Goal: Transaction & Acquisition: Purchase product/service

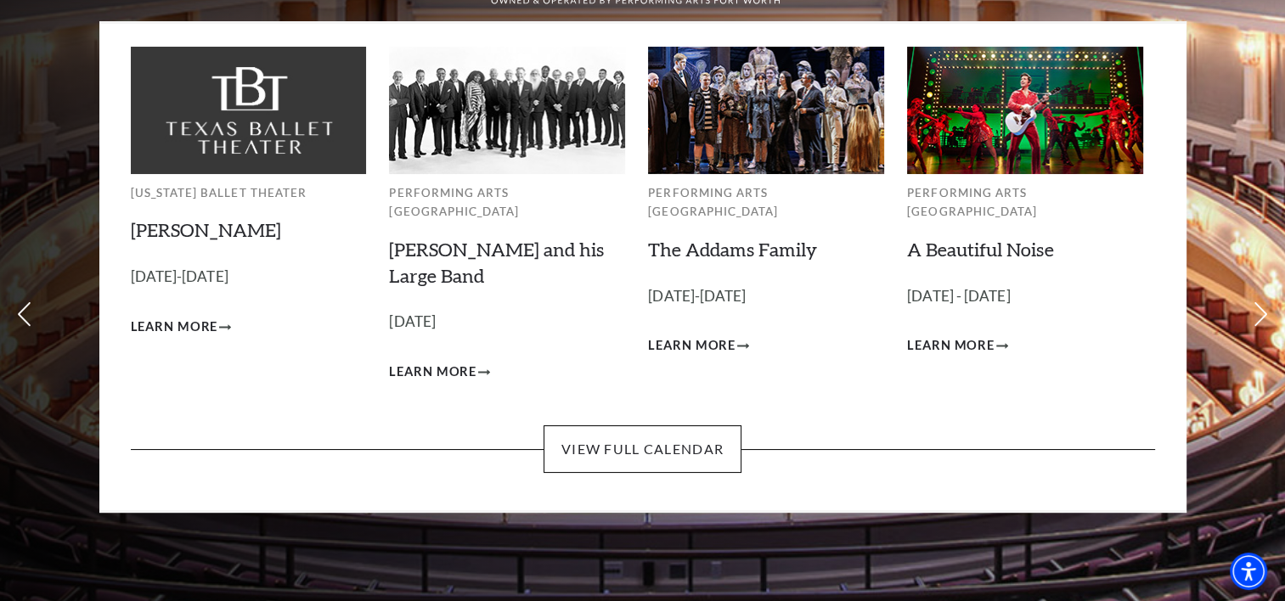
scroll to position [85, 0]
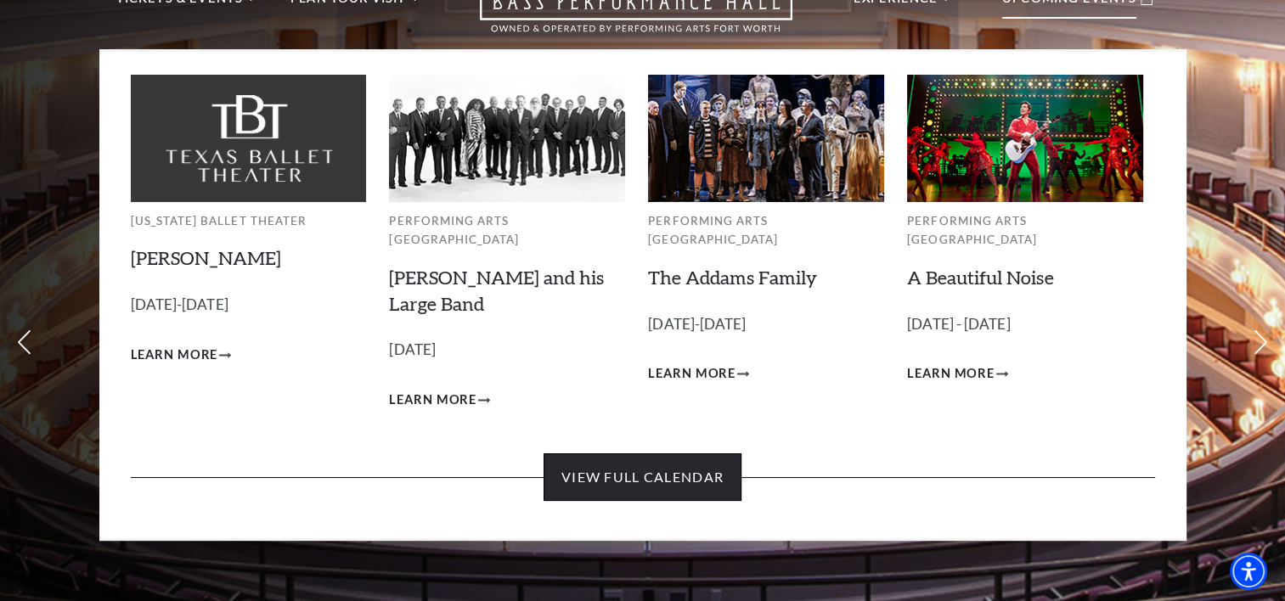
click at [664, 464] on link "View Full Calendar" at bounding box center [642, 477] width 198 height 48
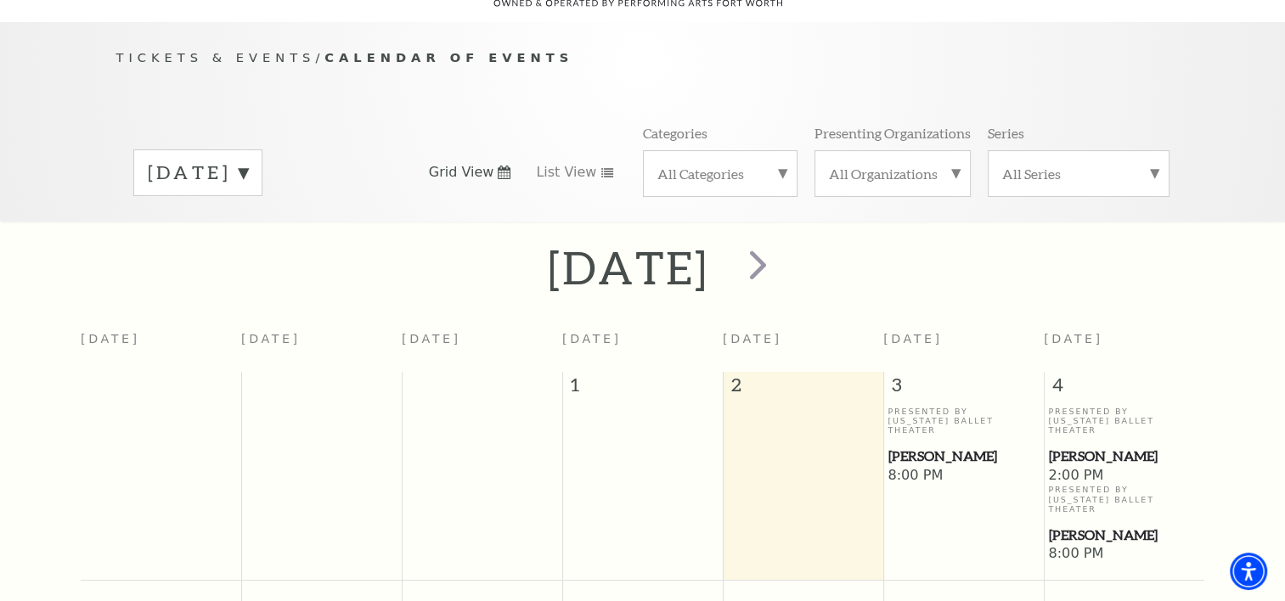
scroll to position [65, 0]
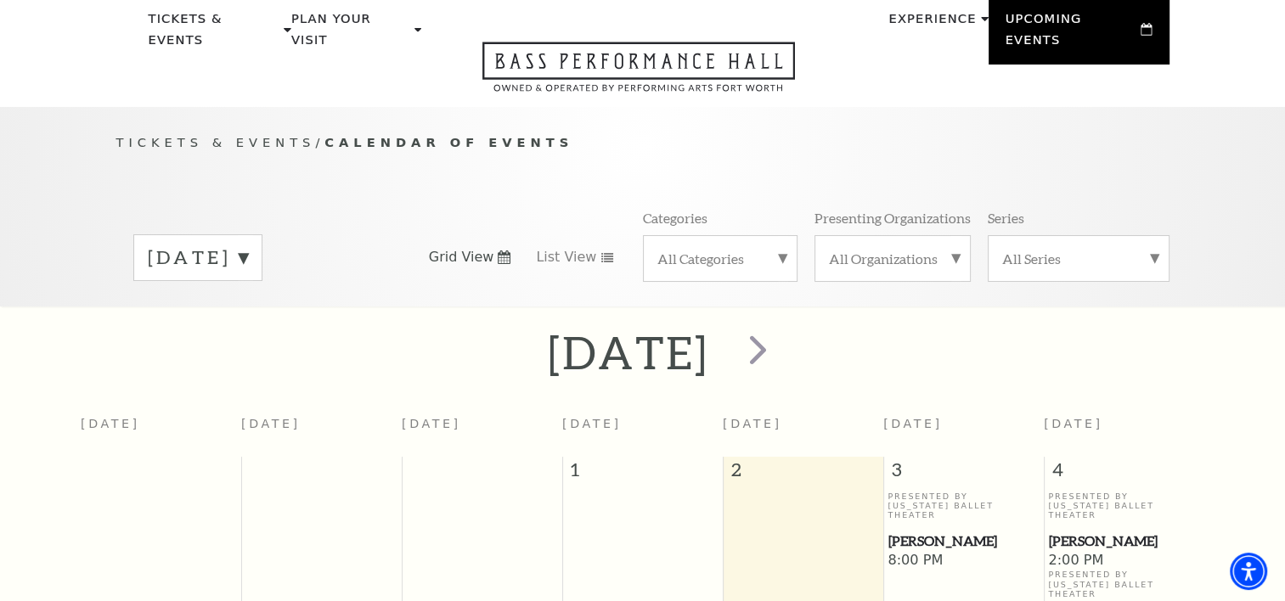
click at [954, 250] on label "All Organizations" at bounding box center [892, 259] width 127 height 18
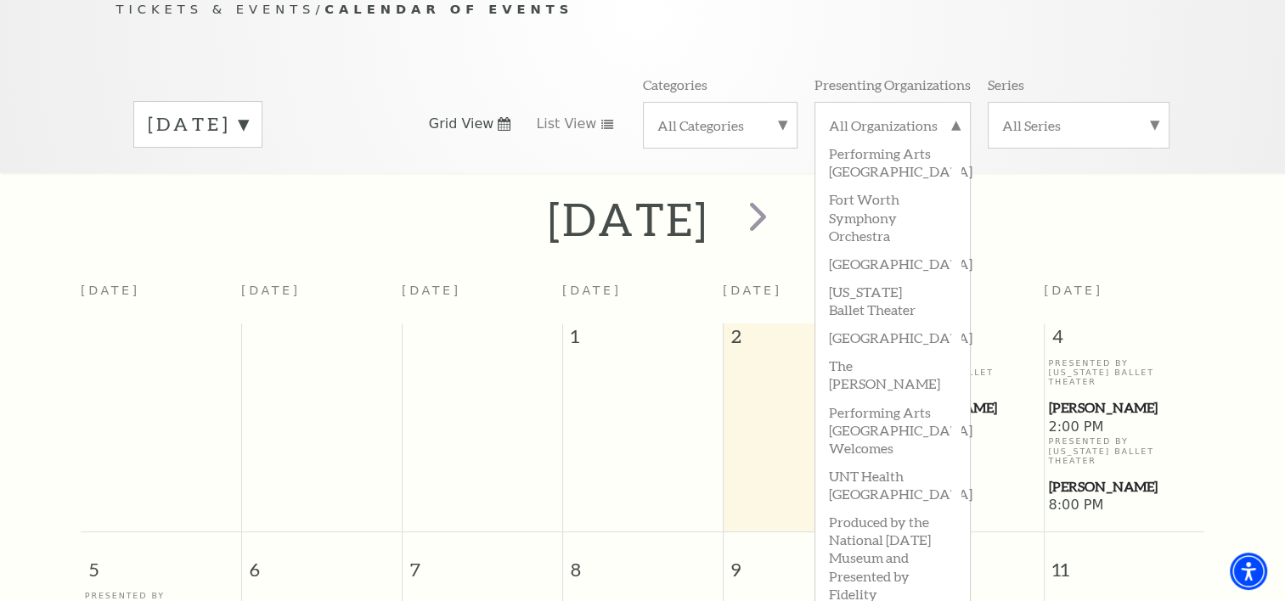
scroll to position [234, 0]
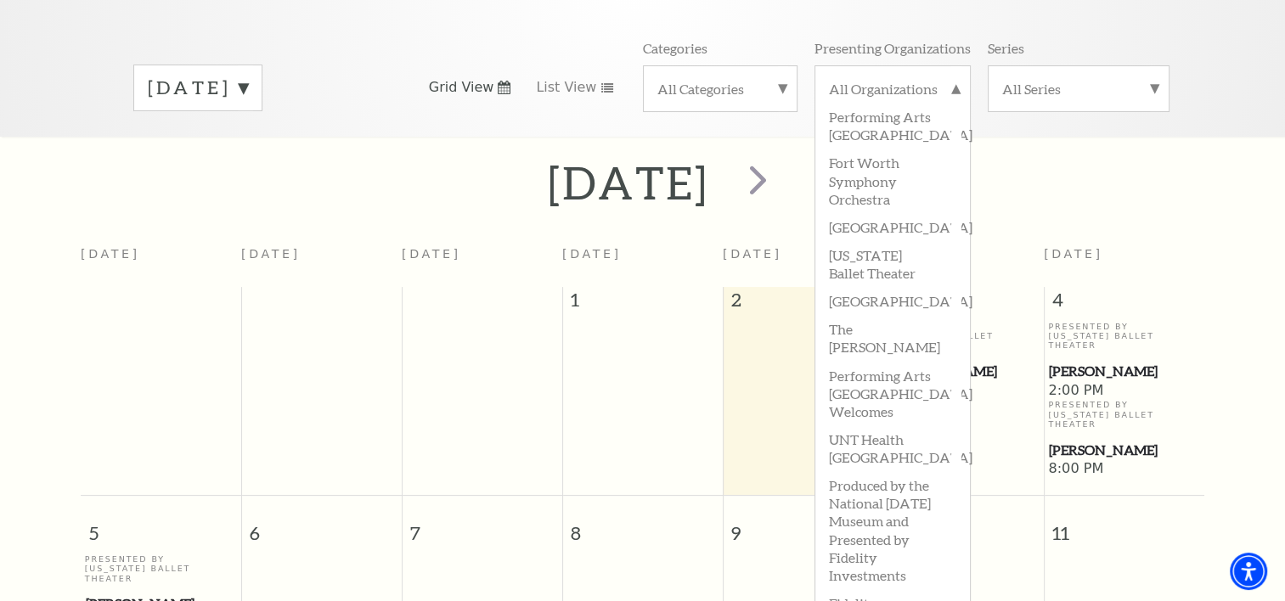
click at [881, 323] on label "The Cliburn" at bounding box center [892, 337] width 127 height 46
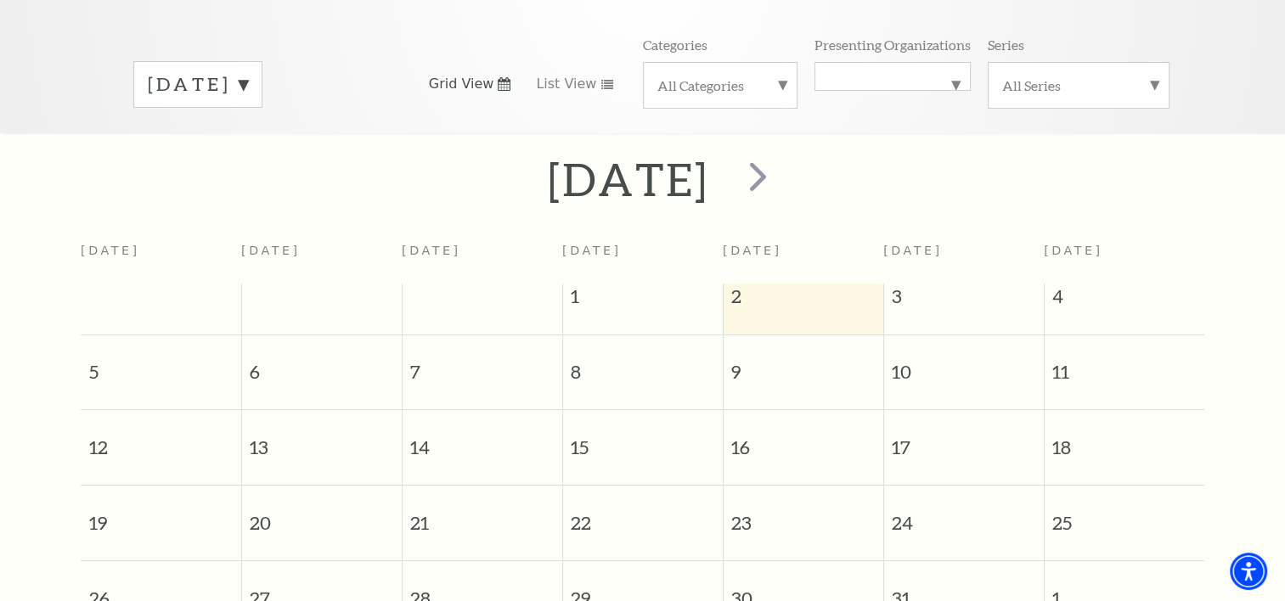
scroll to position [149, 0]
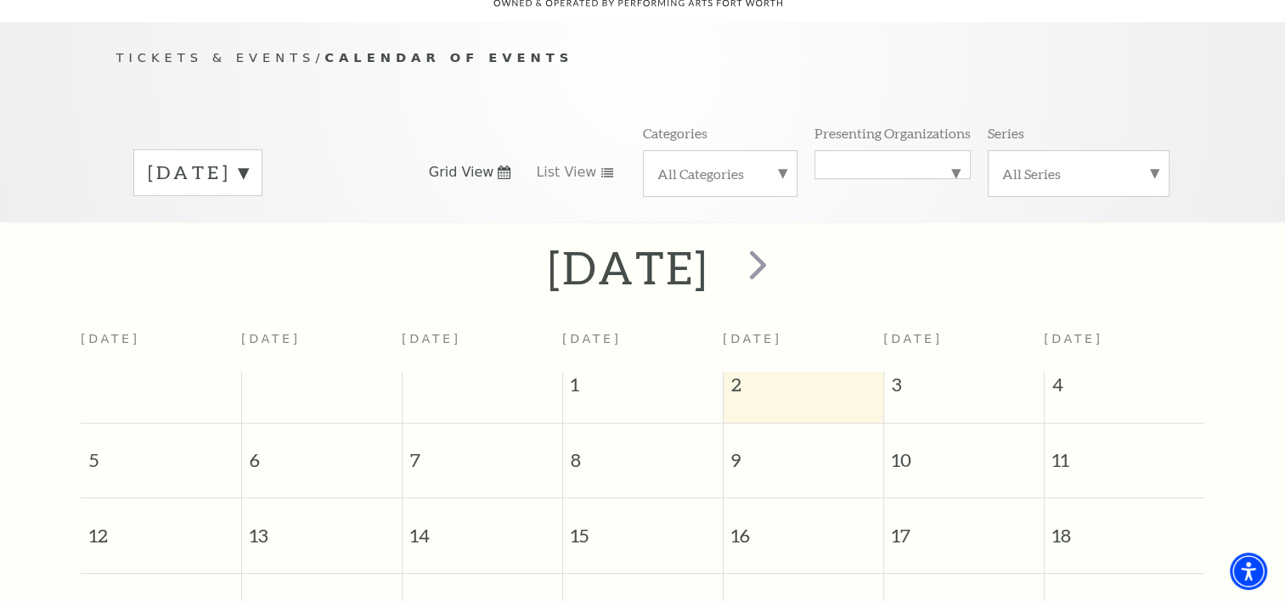
click at [248, 160] on label "October 2025" at bounding box center [198, 173] width 100 height 26
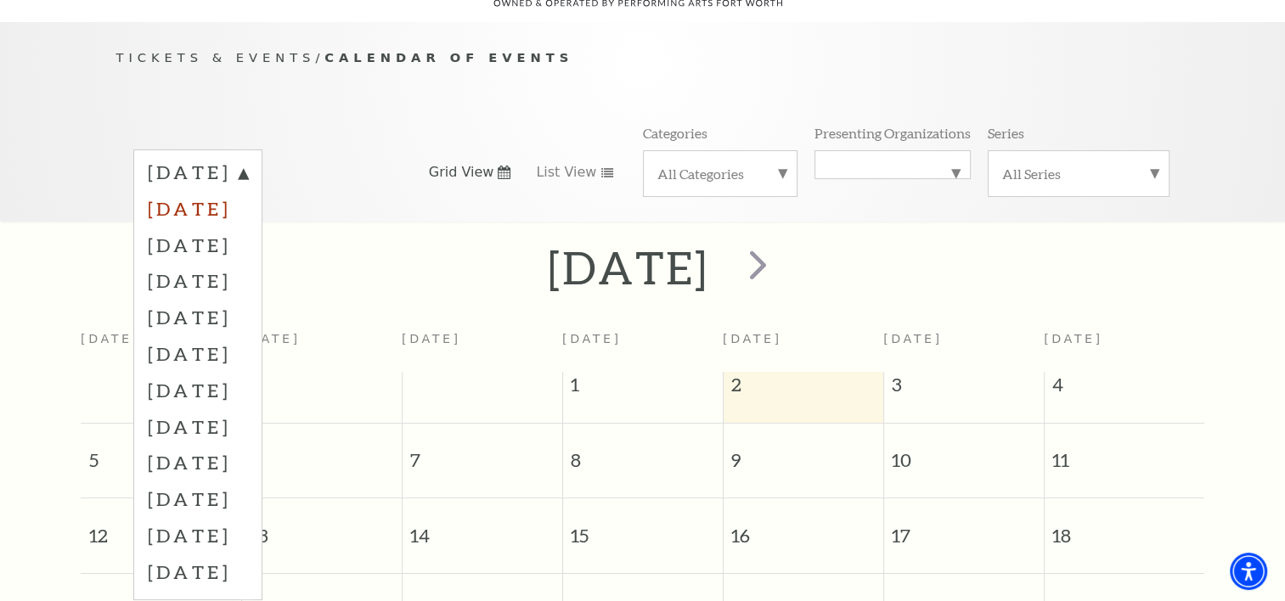
click at [248, 190] on label "November 2025" at bounding box center [198, 208] width 100 height 37
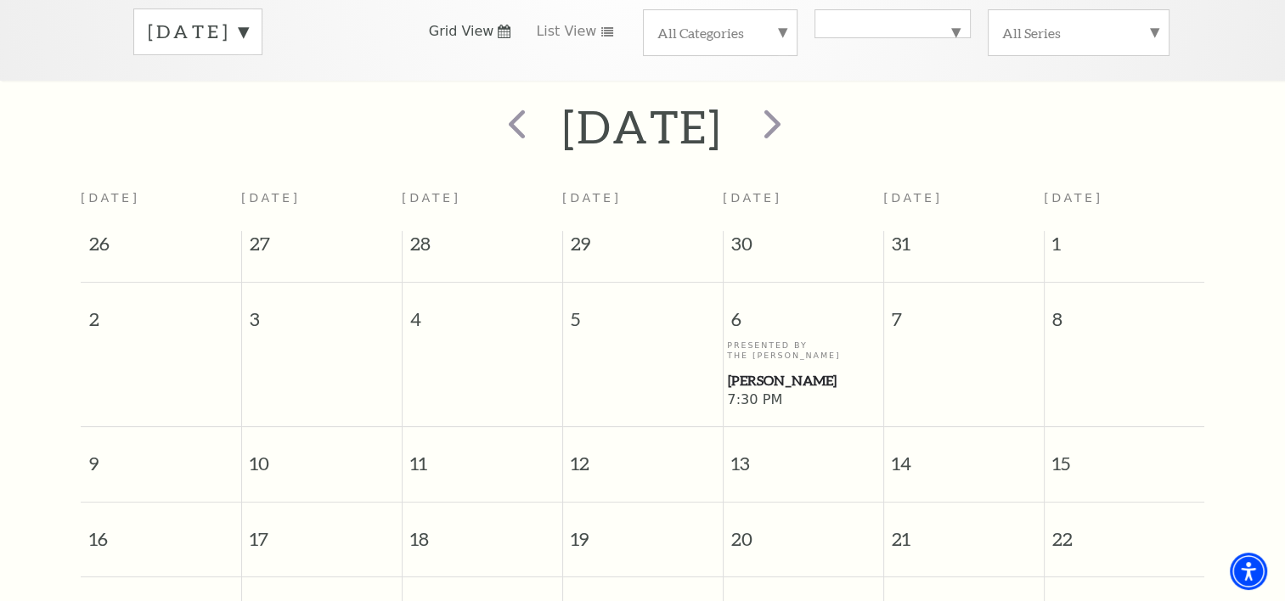
scroll to position [404, 0]
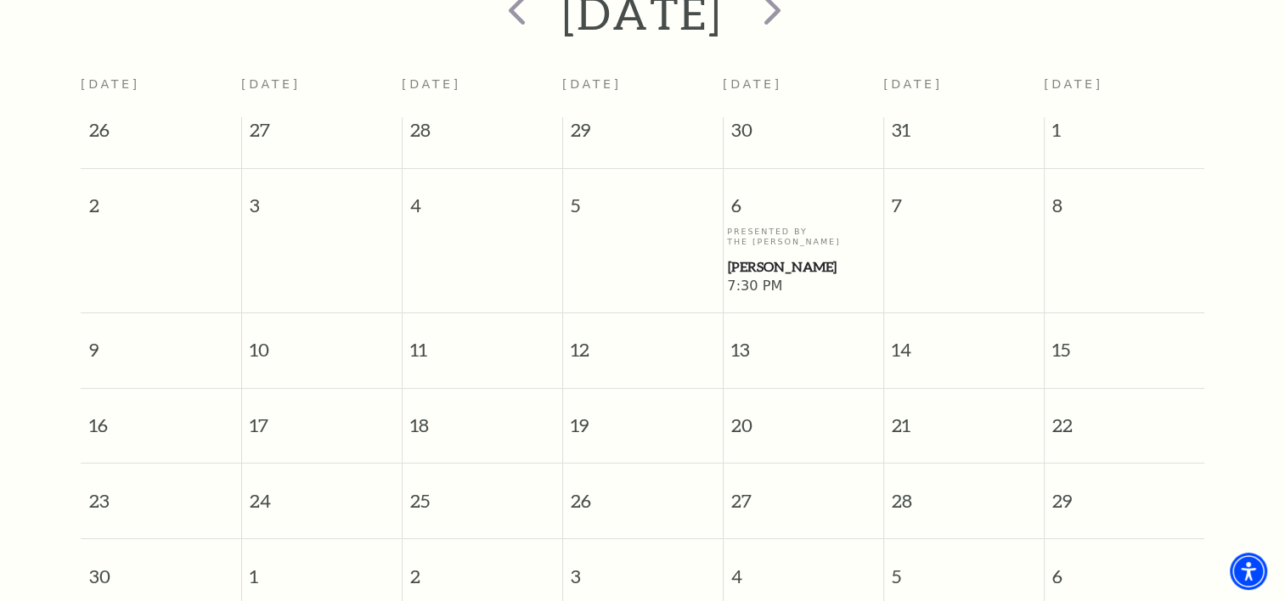
click at [785, 256] on span "Beatrice Rana" at bounding box center [803, 266] width 150 height 21
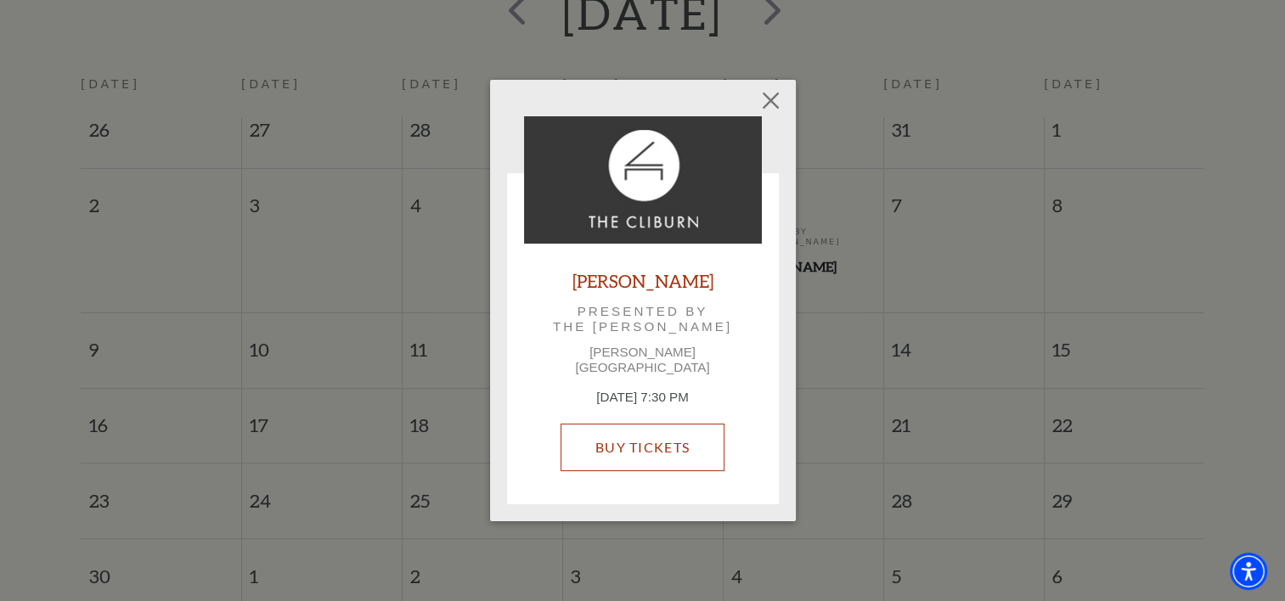
click at [642, 439] on link "Buy Tickets" at bounding box center [642, 448] width 164 height 48
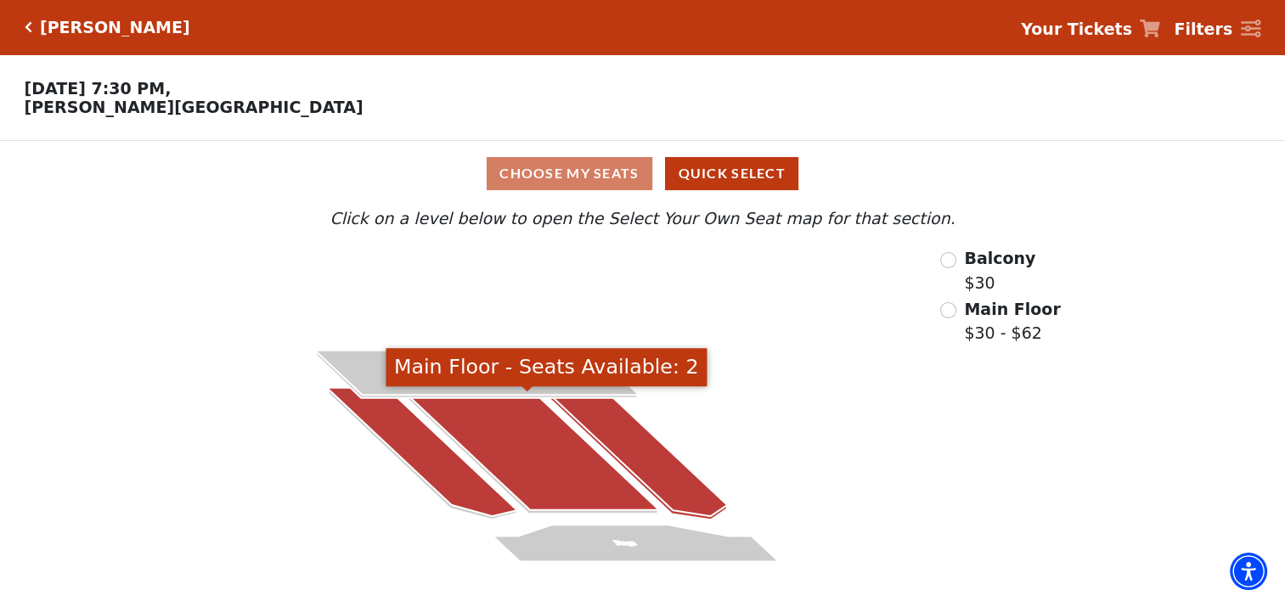
click at [584, 499] on icon at bounding box center [530, 449] width 256 height 122
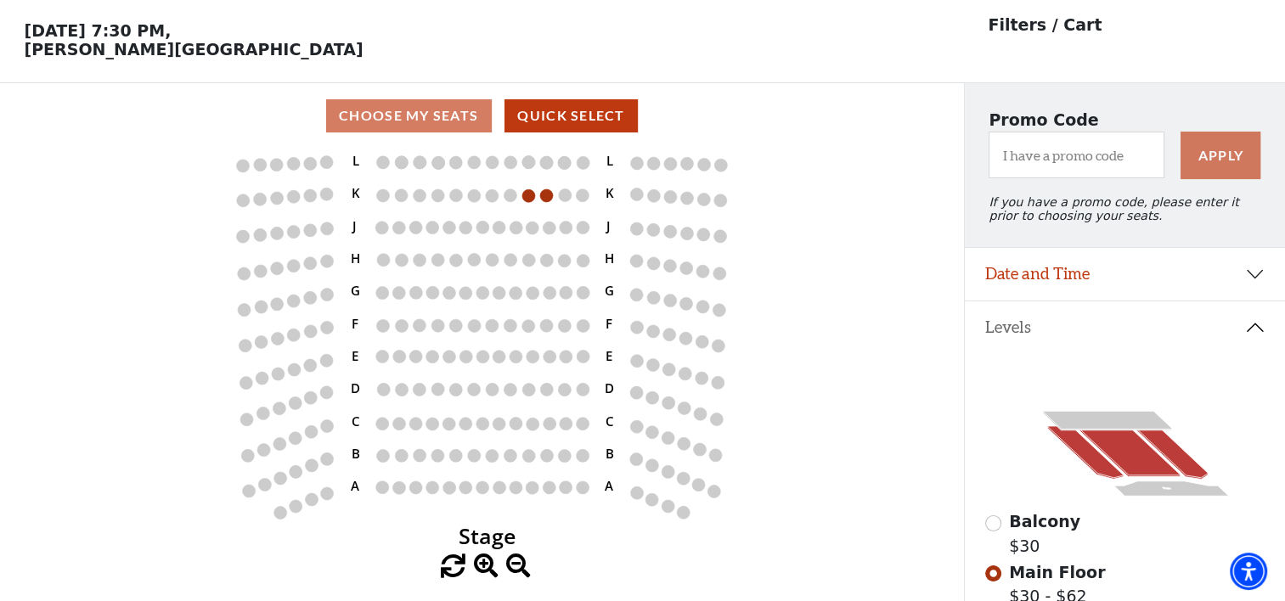
scroll to position [85, 0]
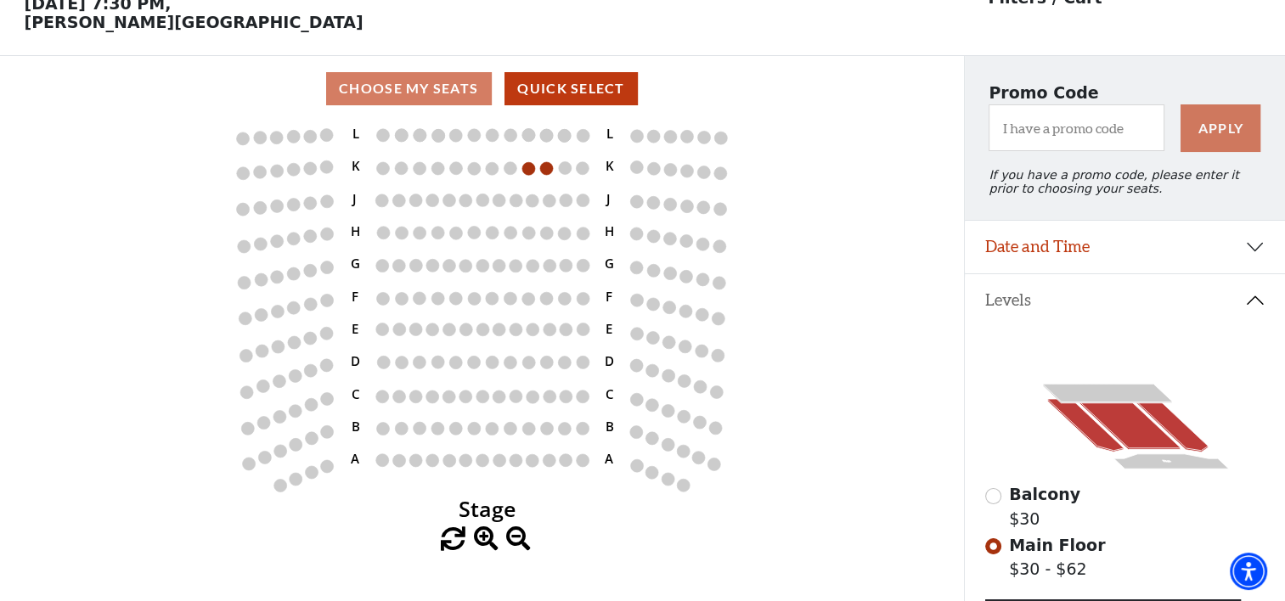
click at [1188, 447] on icon at bounding box center [1170, 425] width 73 height 52
click at [1185, 447] on icon at bounding box center [1170, 425] width 73 height 52
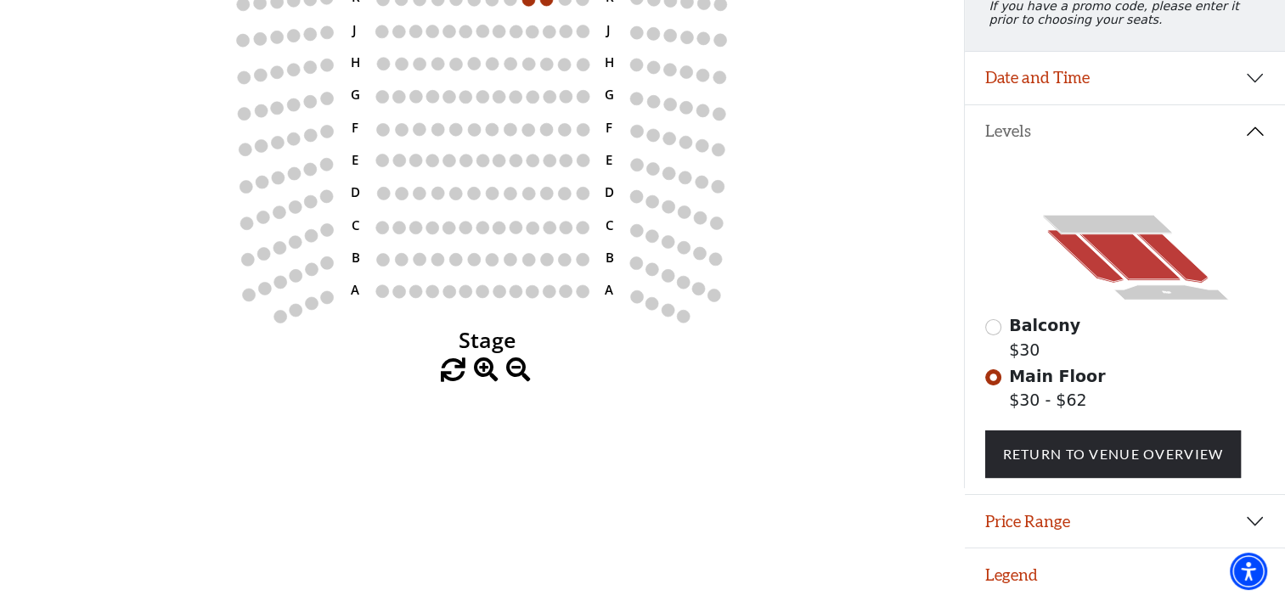
scroll to position [177, 0]
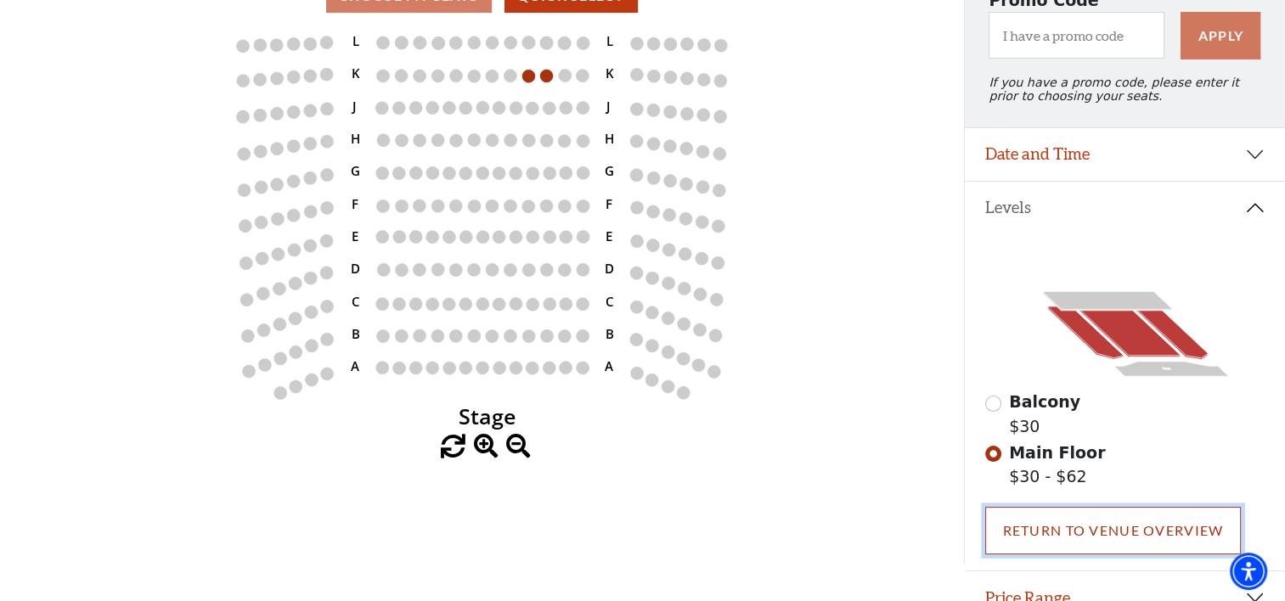
click at [1100, 539] on link "Return To Venue Overview" at bounding box center [1113, 531] width 256 height 48
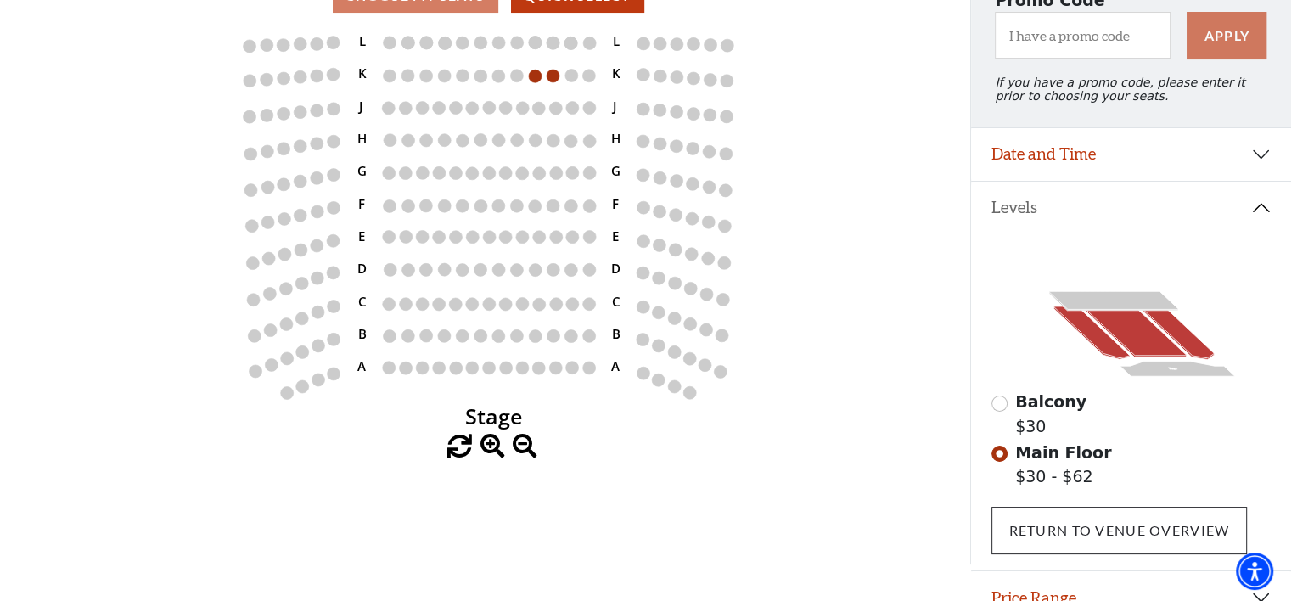
scroll to position [0, 0]
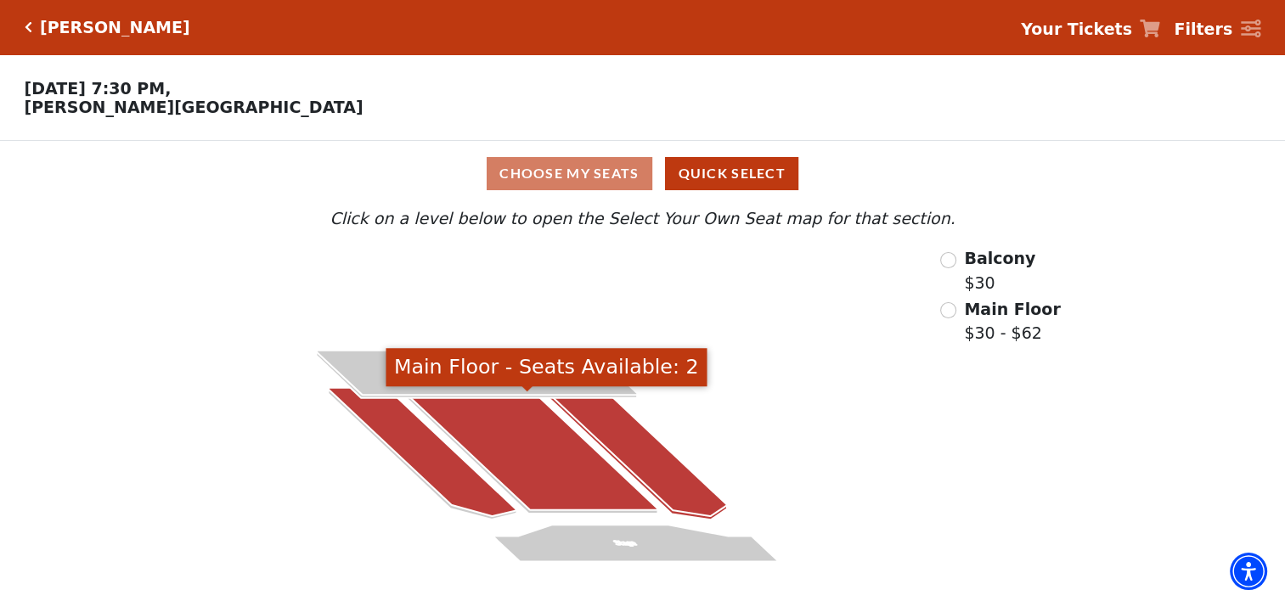
click at [677, 490] on icon at bounding box center [635, 452] width 183 height 128
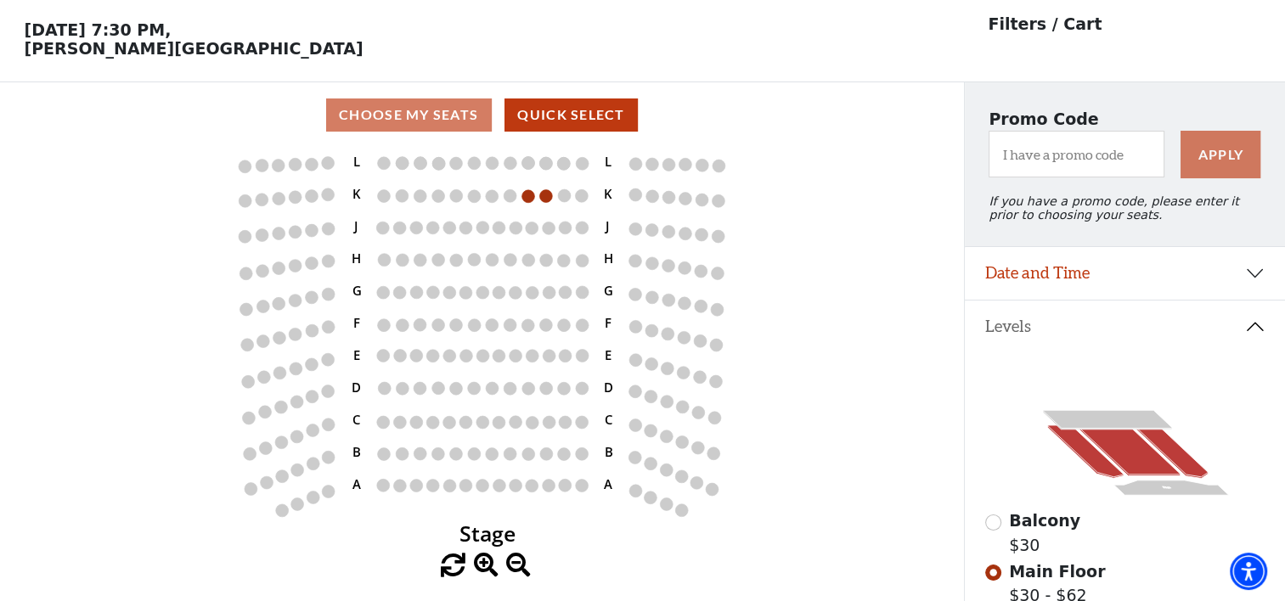
scroll to position [78, 0]
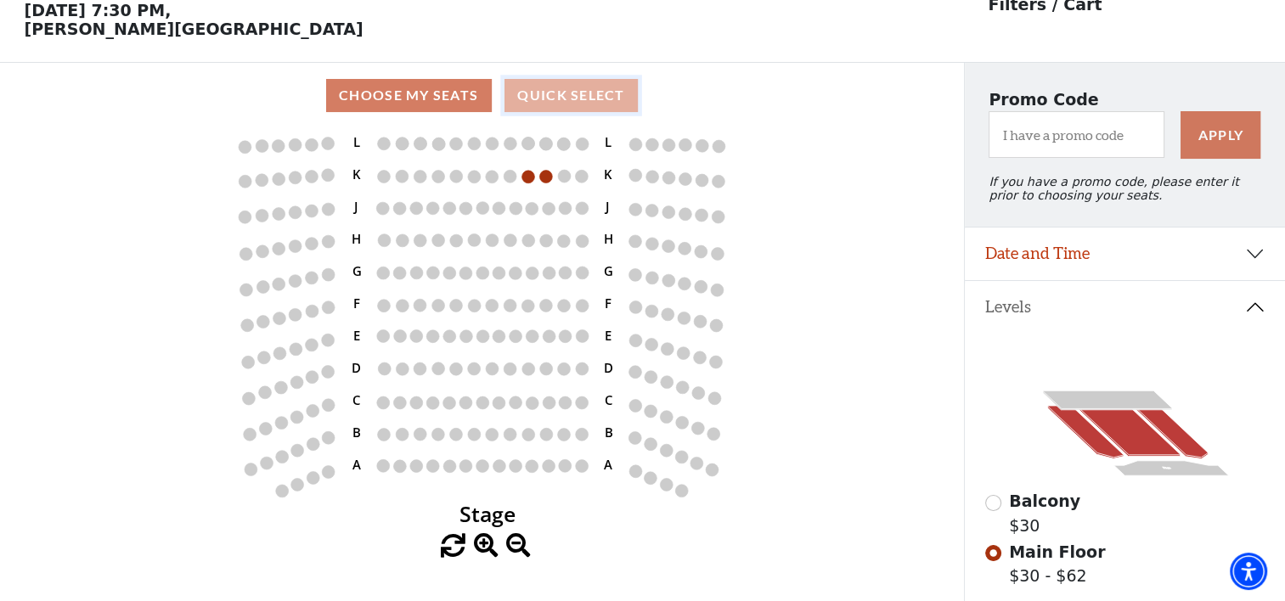
click at [555, 97] on button "Quick Select" at bounding box center [570, 95] width 133 height 33
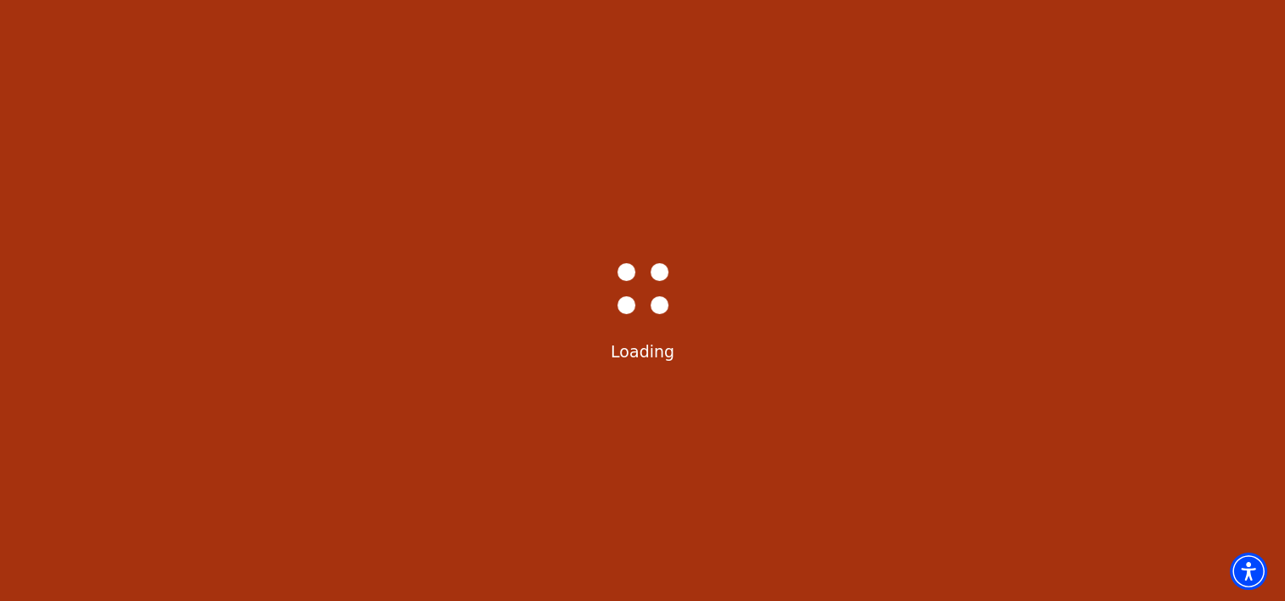
scroll to position [0, 0]
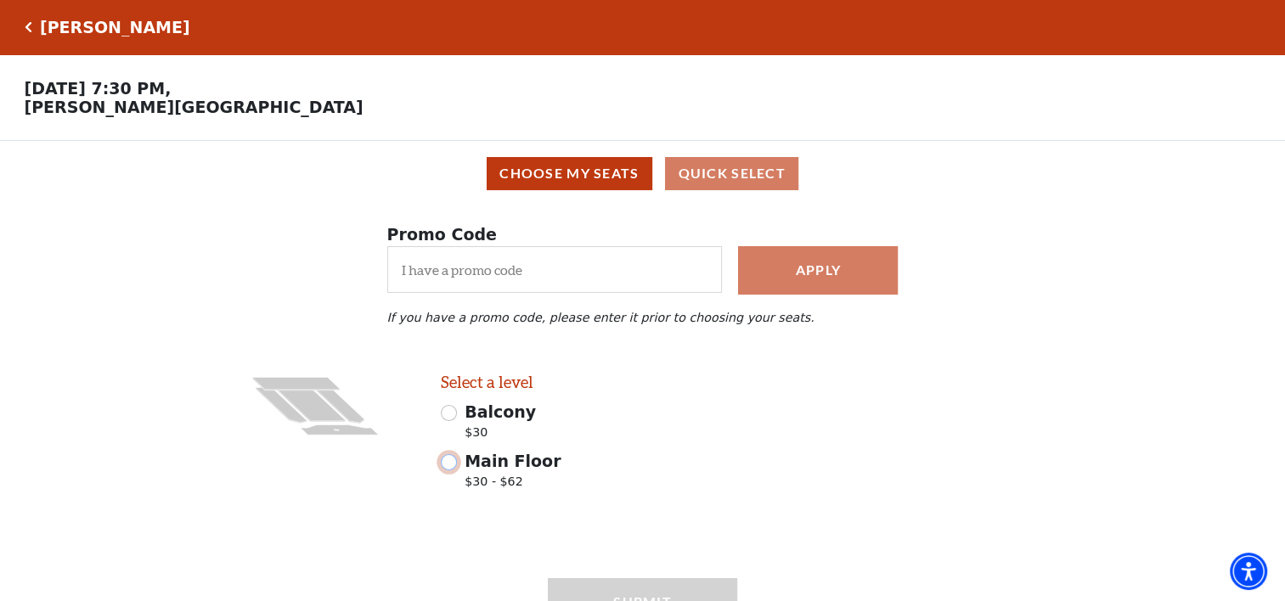
click at [448, 470] on input "Main Floor $30 - $62" at bounding box center [449, 462] width 16 height 16
radio input "true"
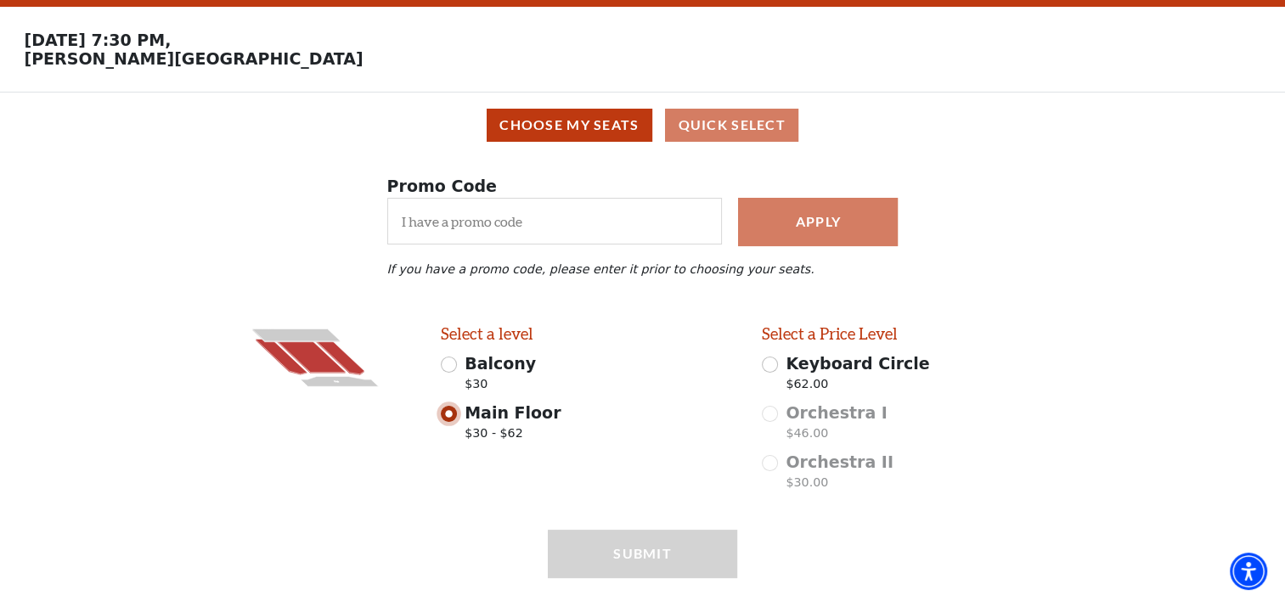
scroll to position [97, 0]
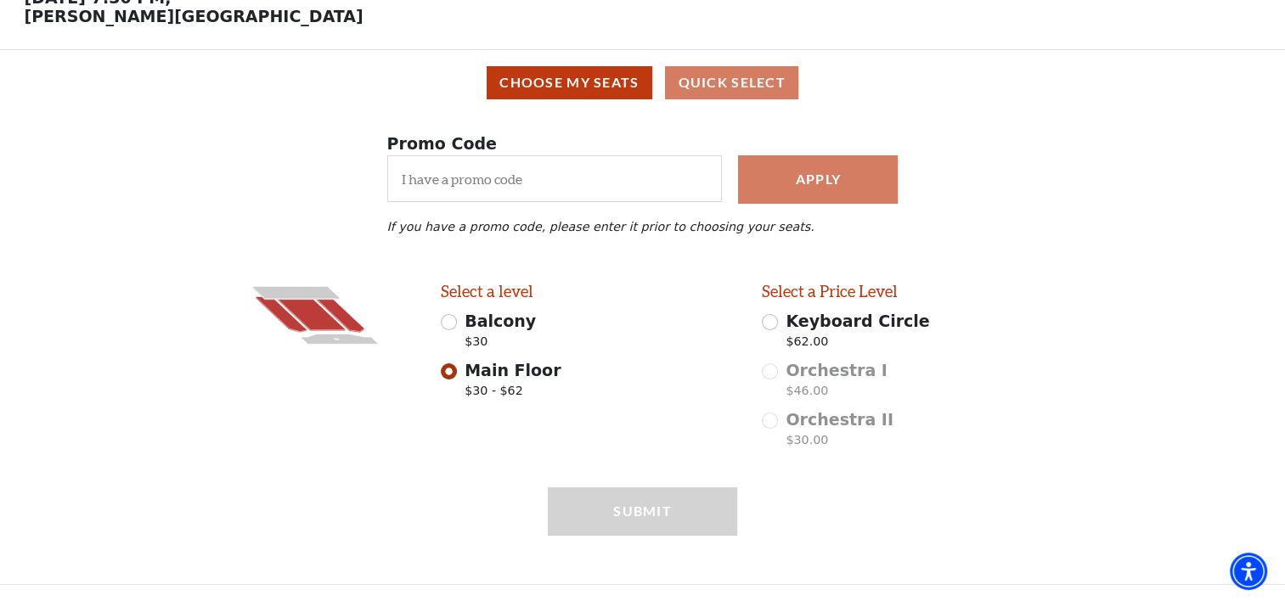
click at [639, 513] on div "Submit" at bounding box center [643, 535] width 190 height 96
click at [610, 79] on button "Choose My Seats" at bounding box center [570, 82] width 166 height 33
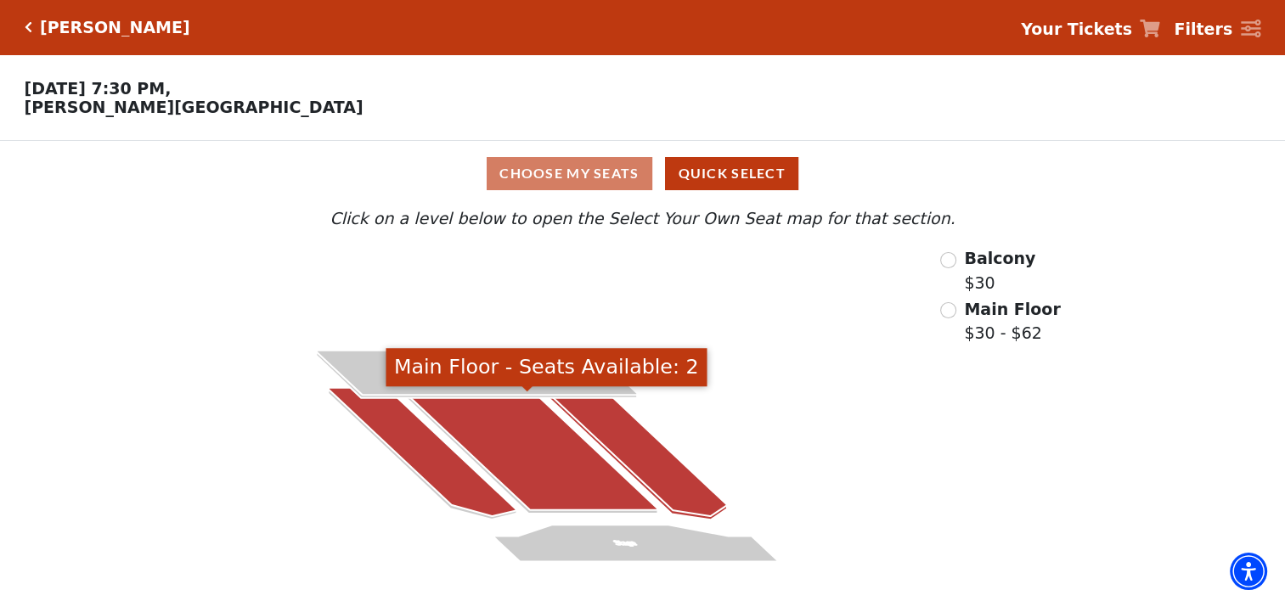
click at [566, 494] on icon at bounding box center [530, 449] width 256 height 122
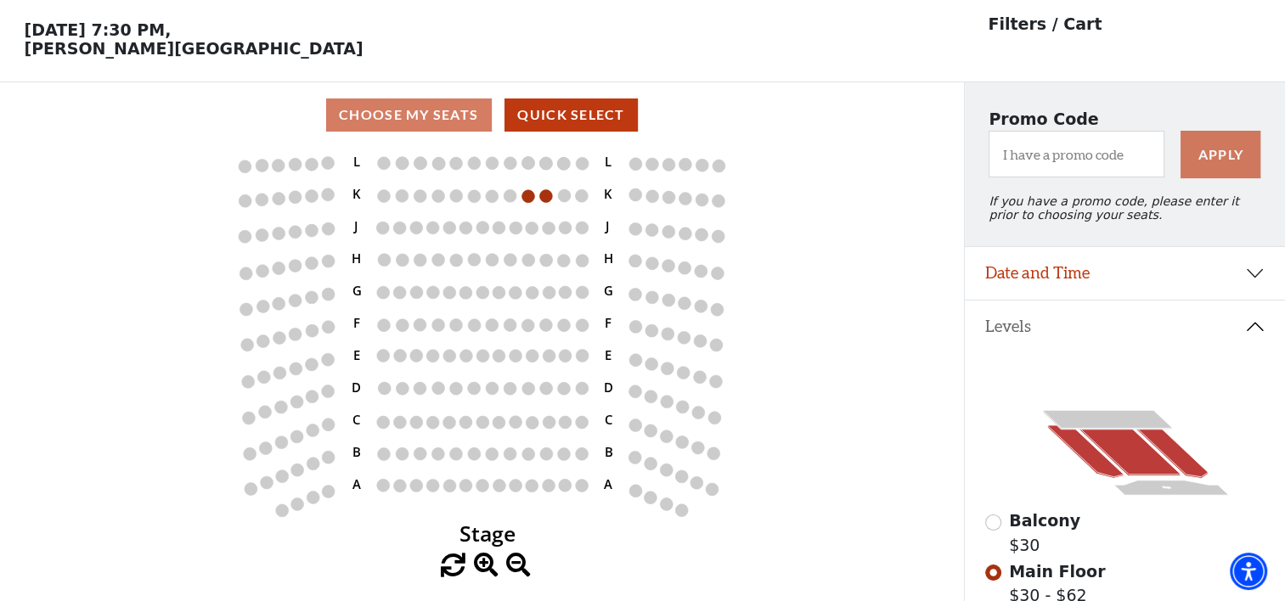
scroll to position [78, 0]
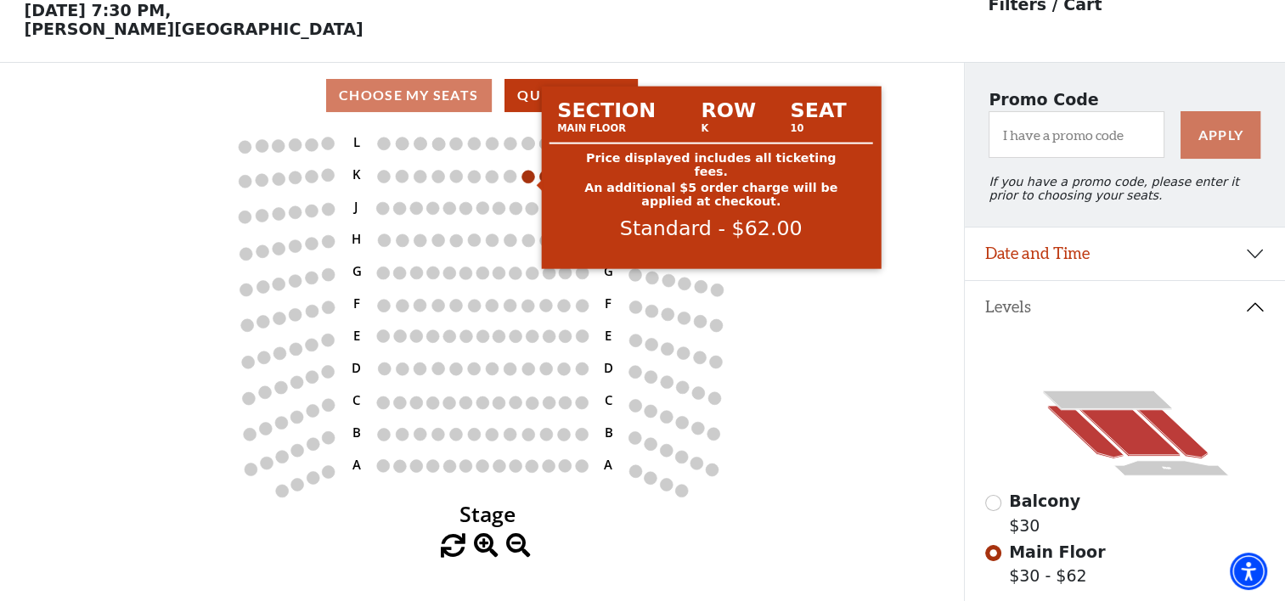
click at [526, 180] on circle at bounding box center [527, 176] width 13 height 13
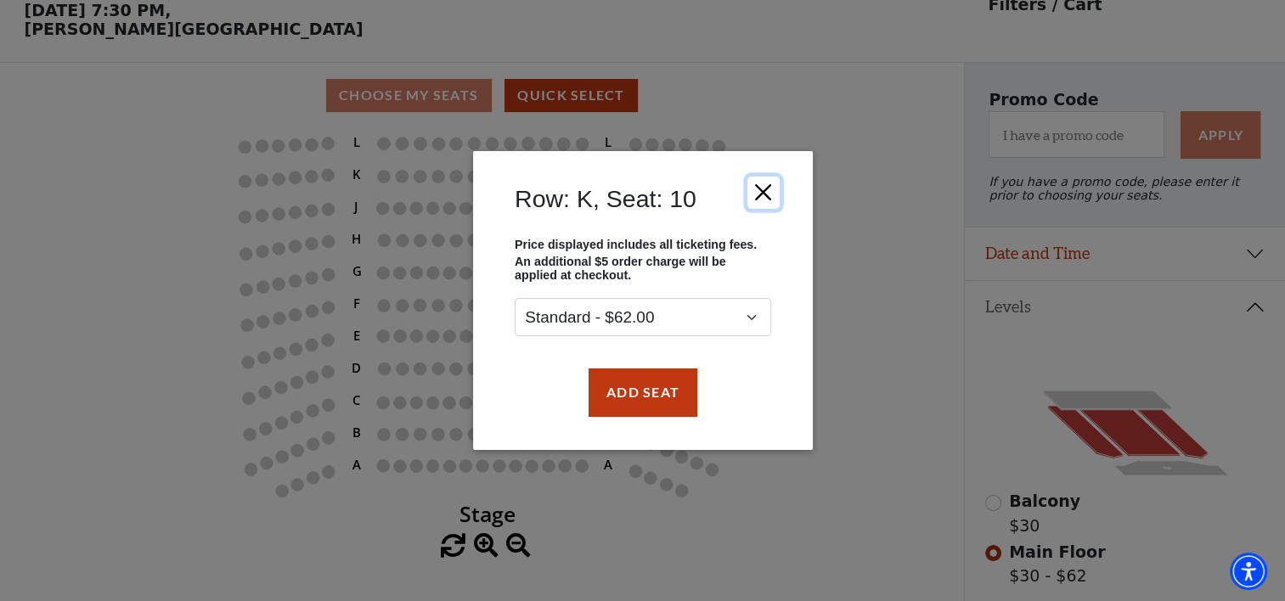
click at [758, 189] on button "Close" at bounding box center [762, 193] width 32 height 32
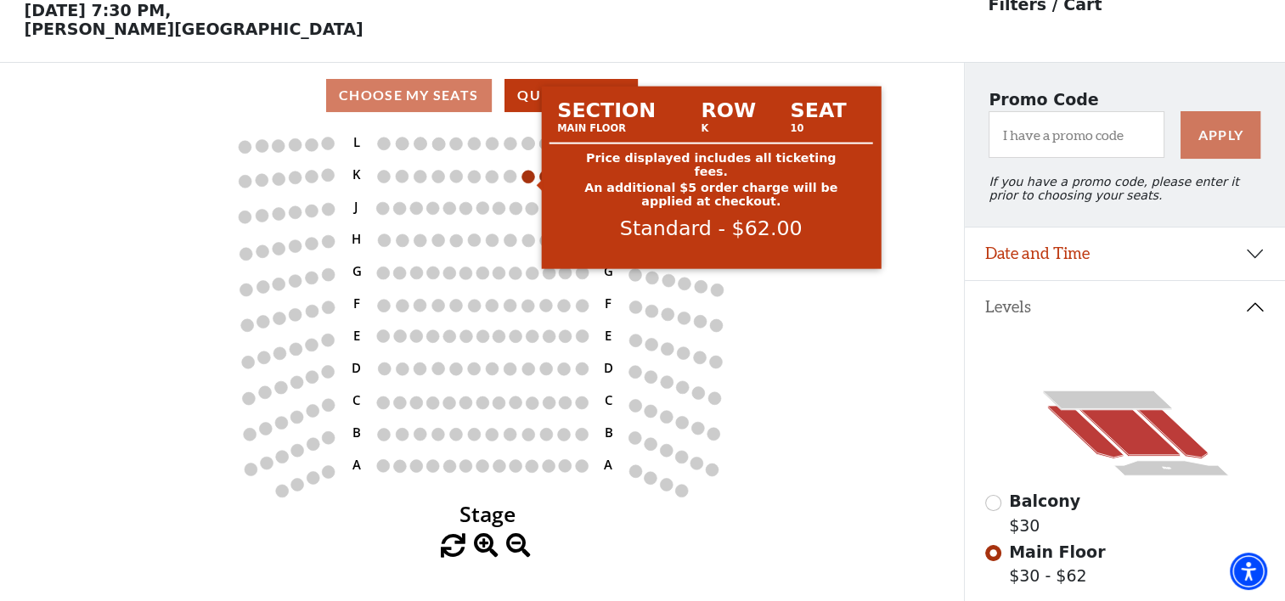
click at [526, 181] on circle at bounding box center [527, 176] width 13 height 13
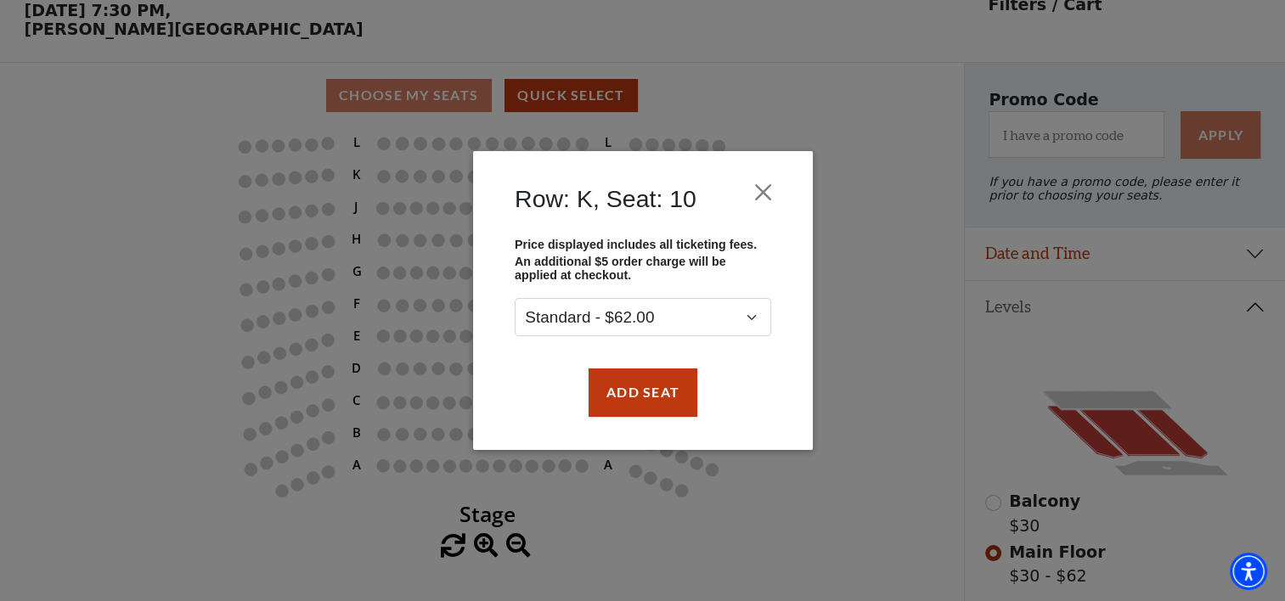
click at [873, 262] on div "Row: K, Seat: 10 Price displayed includes all ticketing fees. An additional $5 …" at bounding box center [642, 300] width 1285 height 601
click at [657, 397] on button "Add Seat" at bounding box center [642, 393] width 109 height 48
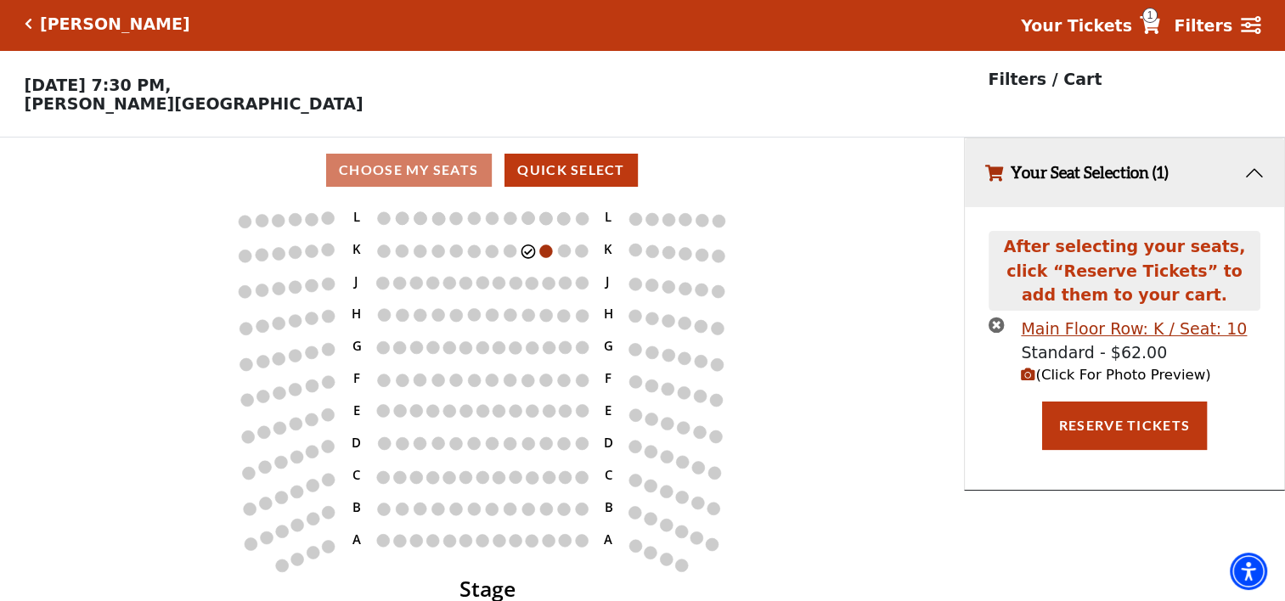
scroll to position [0, 0]
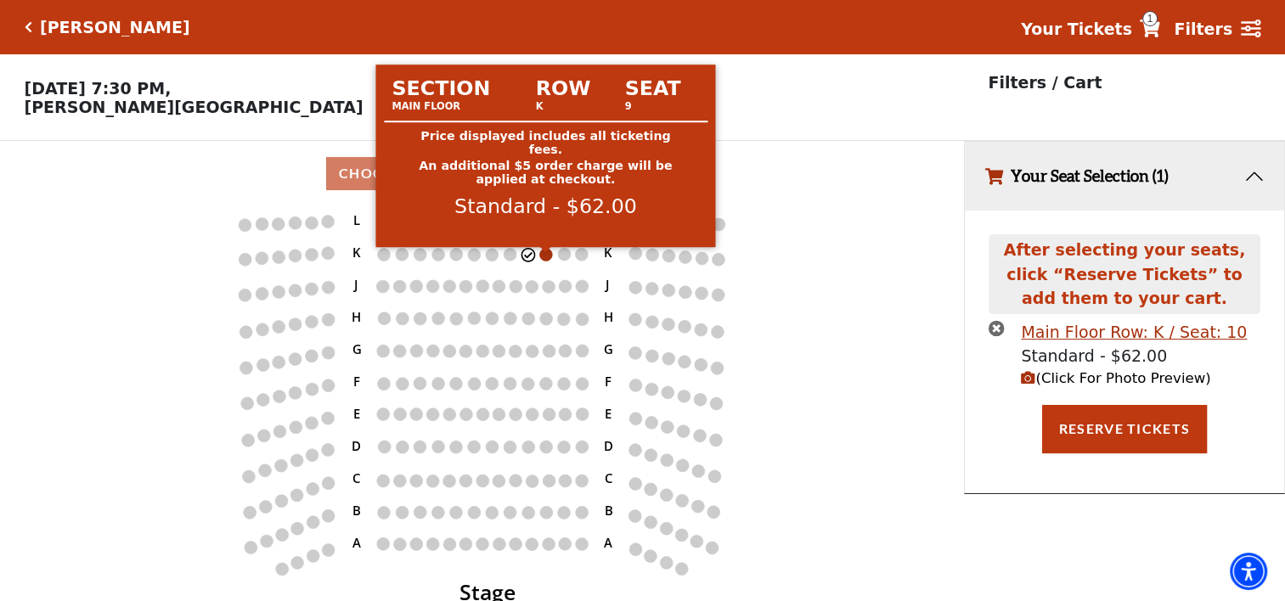
click at [548, 261] on circle at bounding box center [545, 254] width 13 height 13
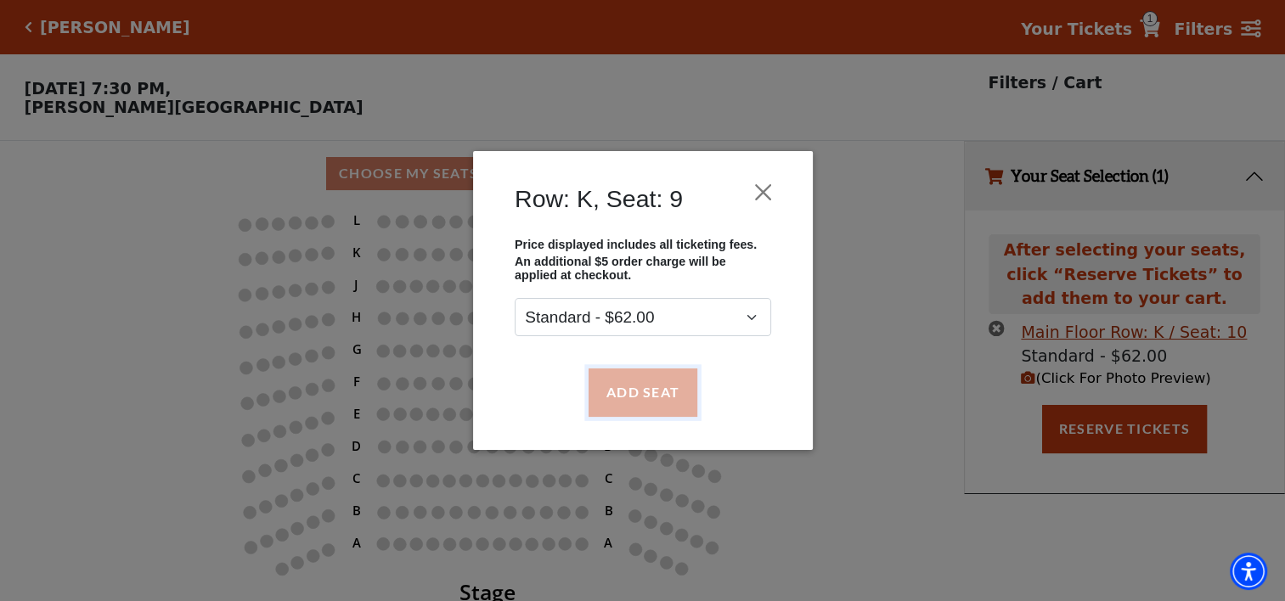
click at [617, 389] on button "Add Seat" at bounding box center [642, 393] width 109 height 48
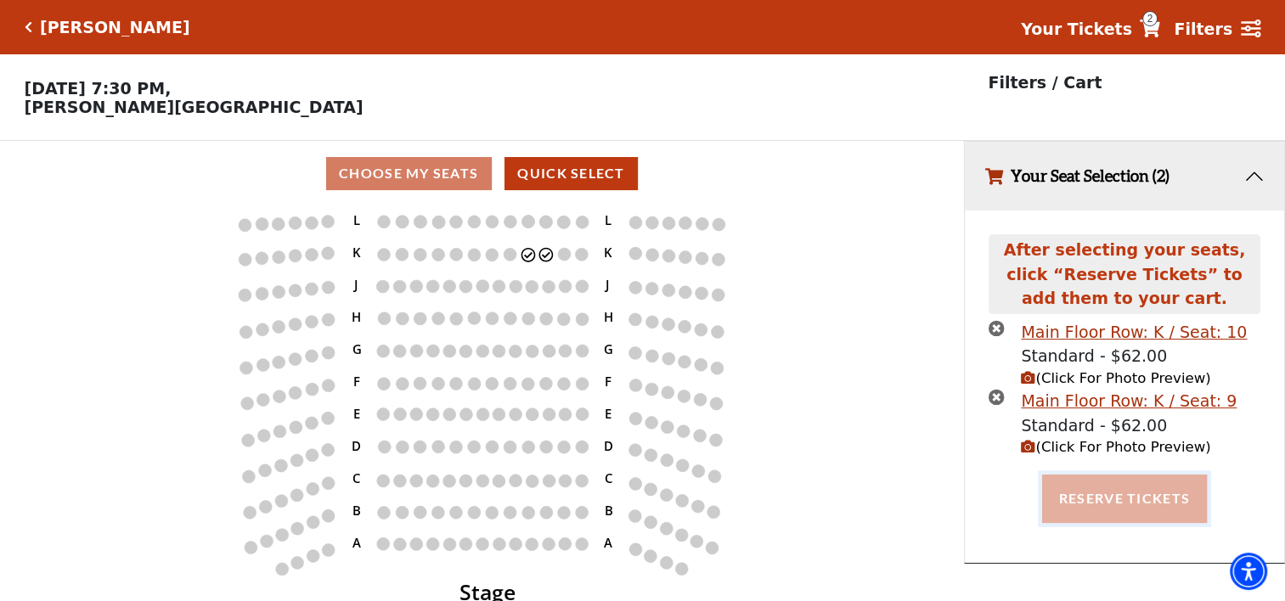
click at [1101, 499] on button "Reserve Tickets" at bounding box center [1124, 499] width 165 height 48
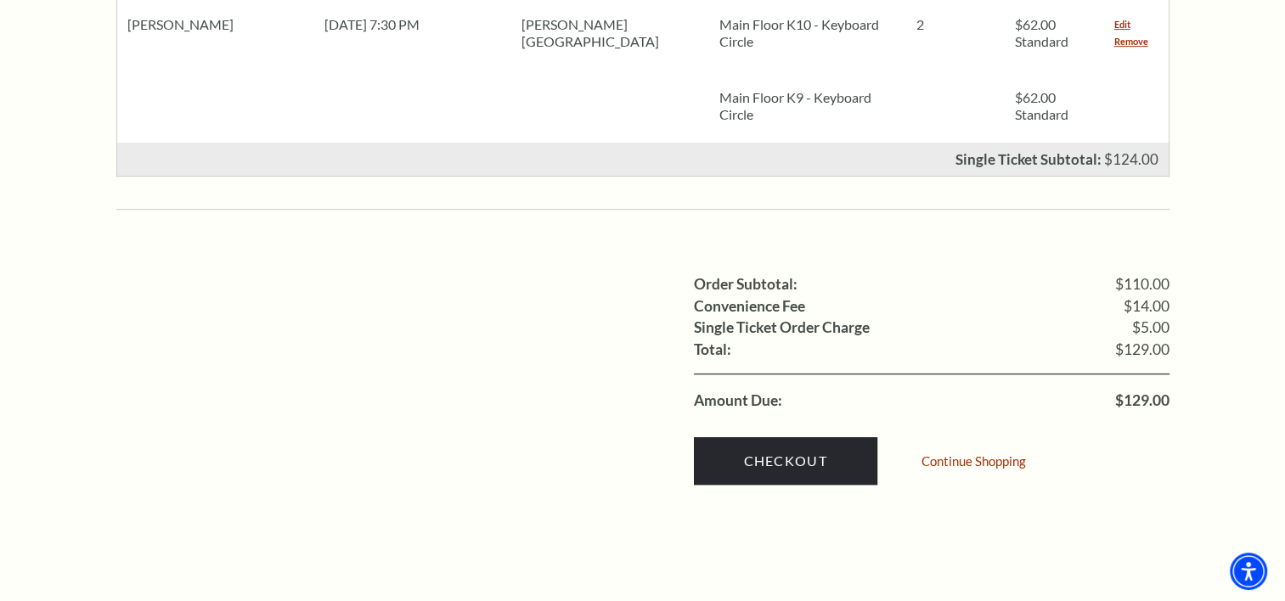
scroll to position [934, 0]
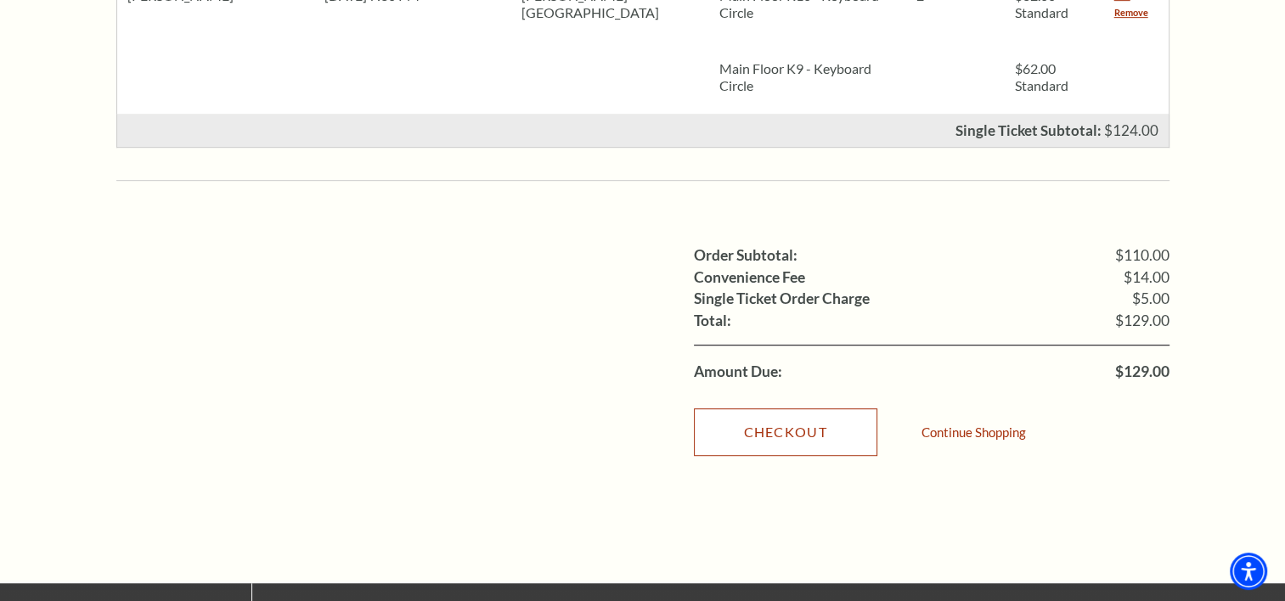
click at [768, 408] on link "Checkout" at bounding box center [785, 432] width 183 height 48
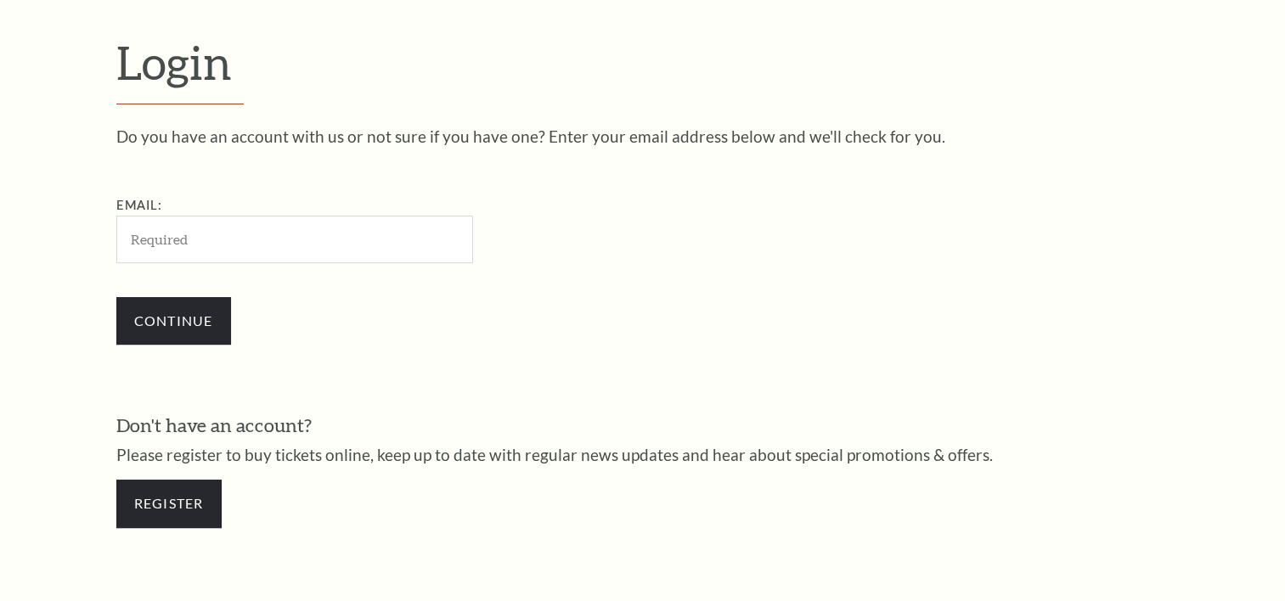
scroll to position [501, 0]
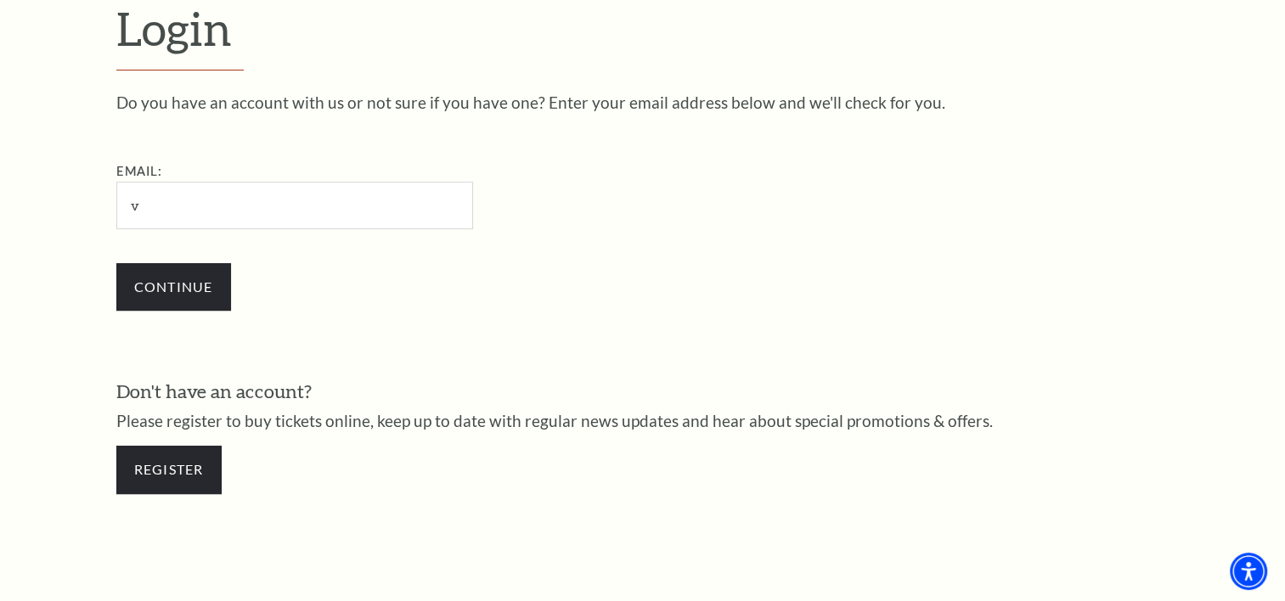
type input "[EMAIL_ADDRESS][DOMAIN_NAME]"
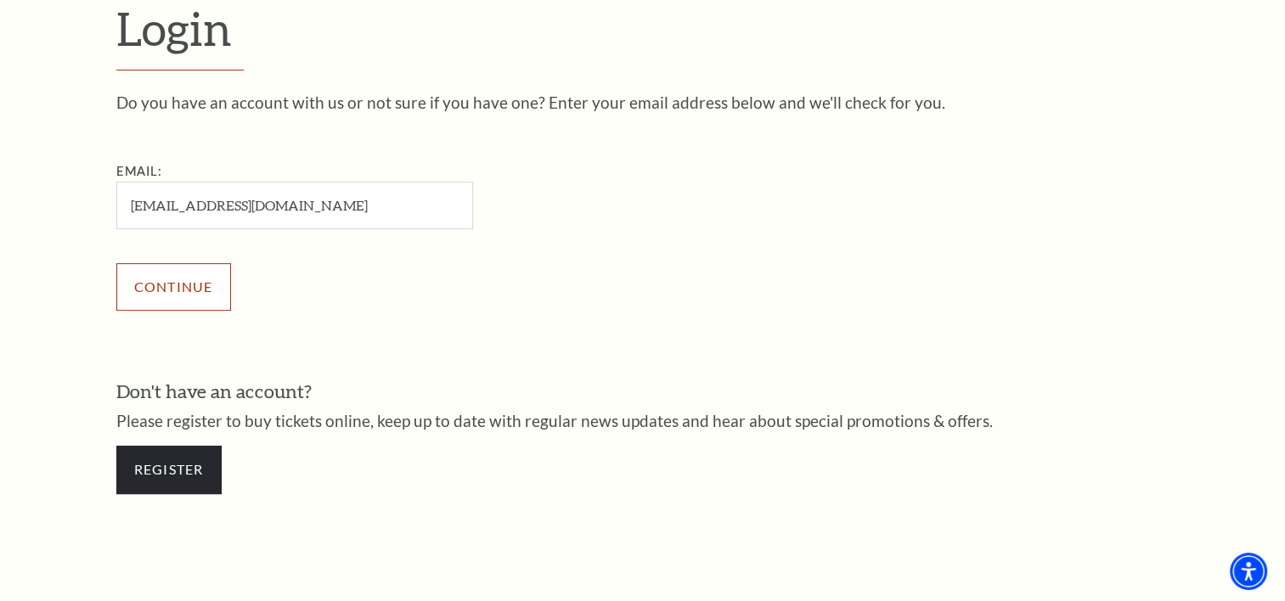
click at [201, 285] on input "Continue" at bounding box center [173, 287] width 115 height 48
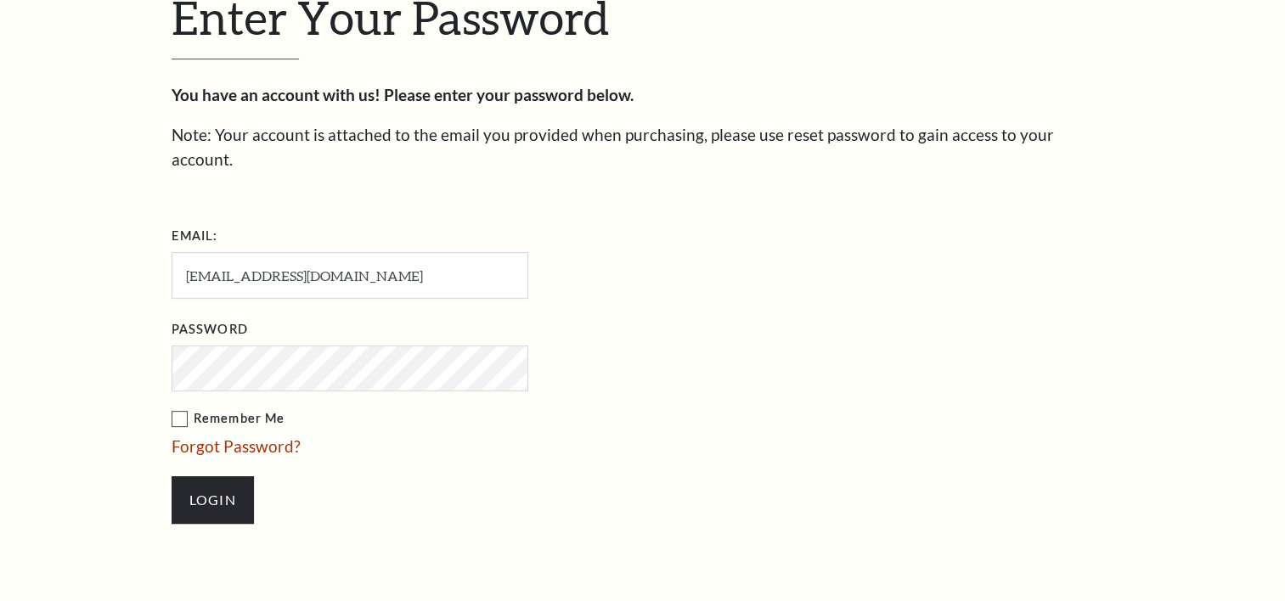
scroll to position [516, 0]
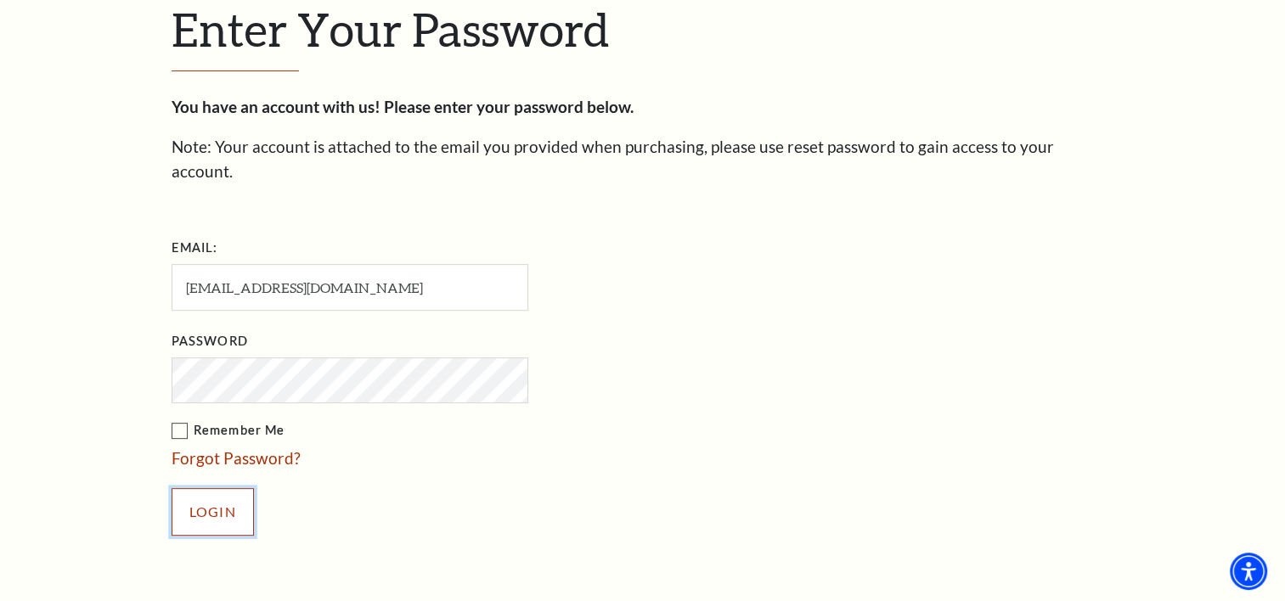
click at [200, 488] on input "Login" at bounding box center [213, 512] width 82 height 48
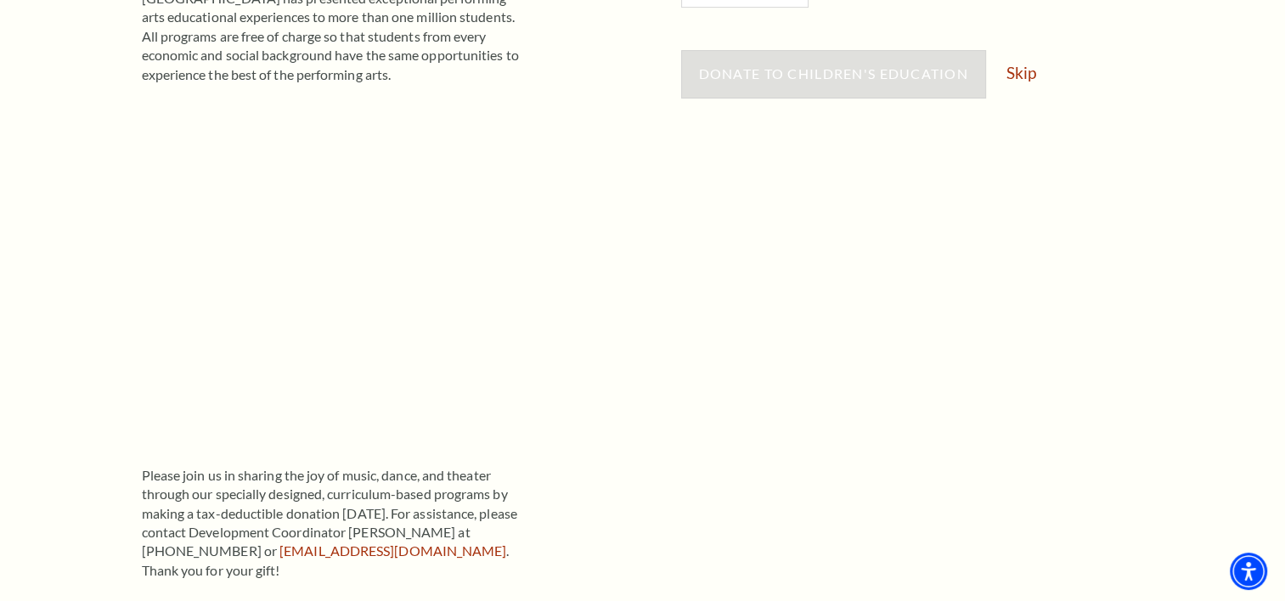
scroll to position [509, 0]
click at [1023, 65] on link "Skip" at bounding box center [1021, 69] width 30 height 16
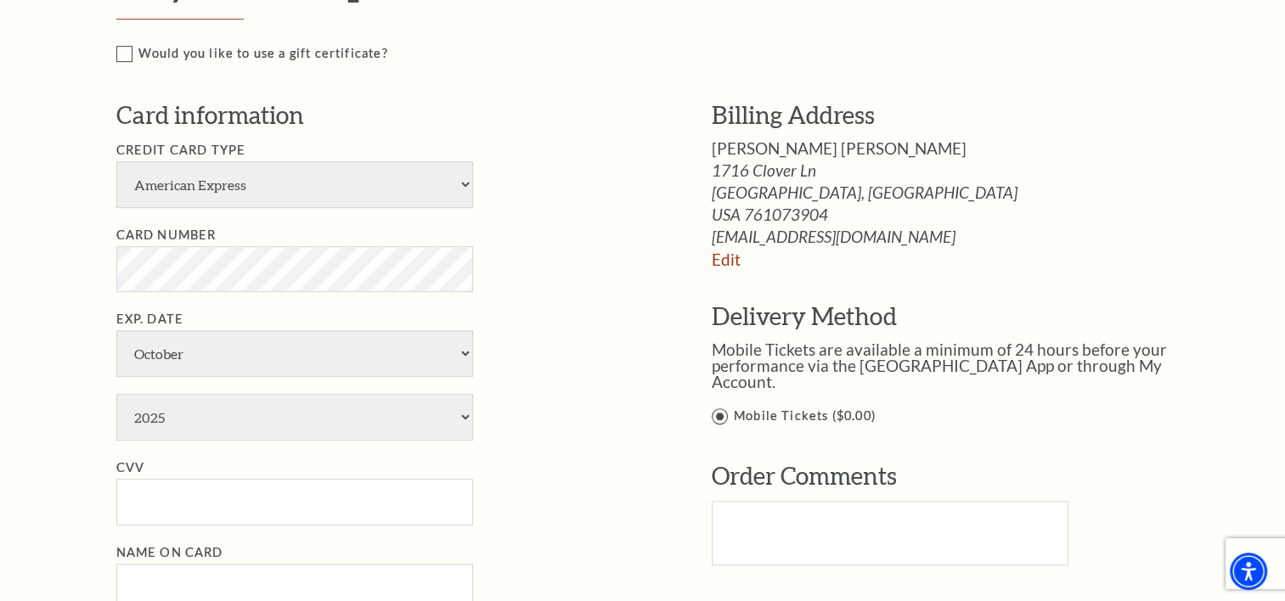
scroll to position [764, 0]
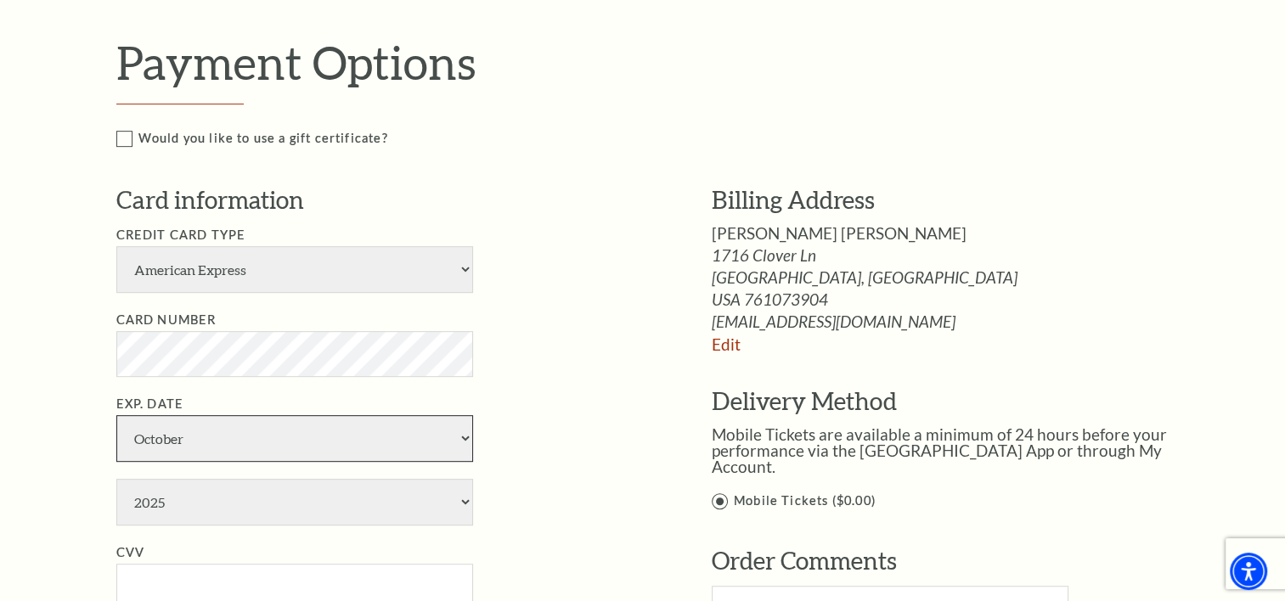
click at [462, 435] on select "January February March April May June July August September October November De…" at bounding box center [294, 438] width 357 height 47
select select "12"
click at [116, 415] on select "January February March April May June July August September October November De…" at bounding box center [294, 438] width 357 height 47
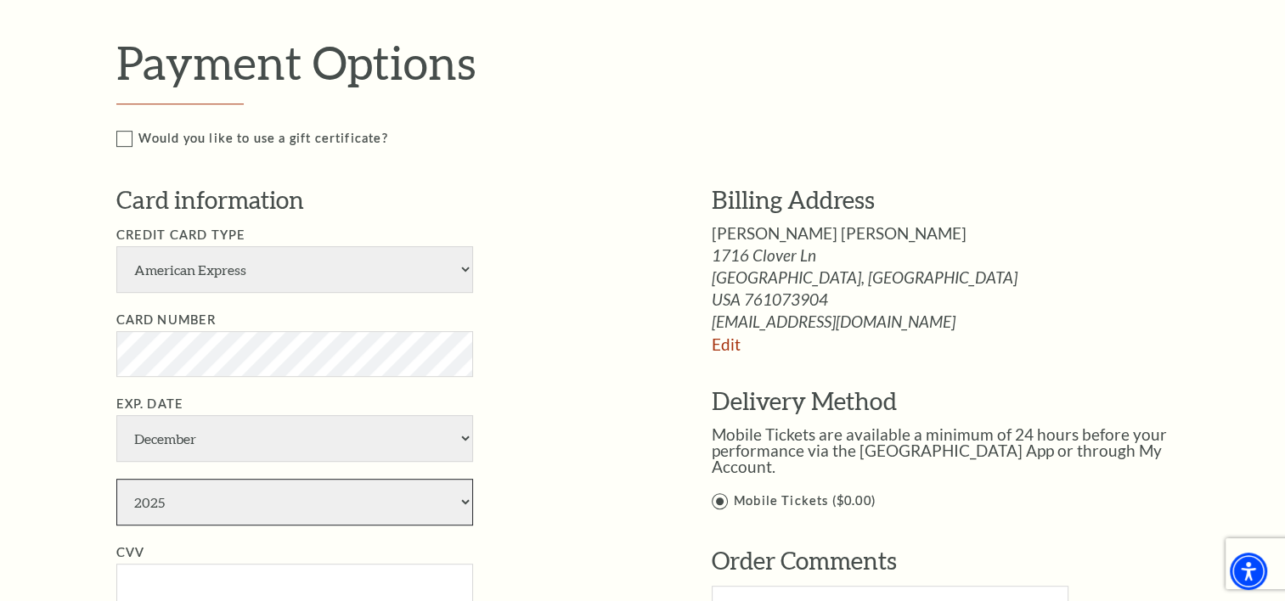
click at [462, 501] on select "2025 2026 2027 2028 2029 2030 2031 2032 2033 2034" at bounding box center [294, 502] width 357 height 47
select select "2027"
click at [116, 479] on select "2025 2026 2027 2028 2029 2030 2031 2032 2033 2034" at bounding box center [294, 502] width 357 height 47
click at [129, 579] on input "CVV" at bounding box center [294, 587] width 357 height 47
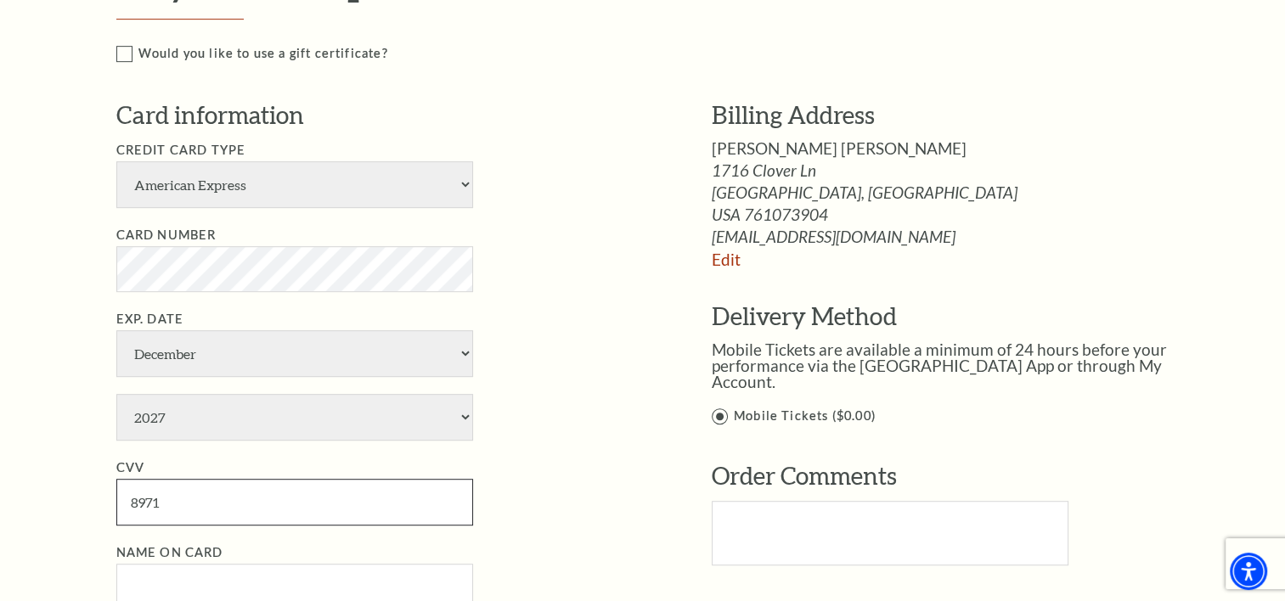
scroll to position [934, 0]
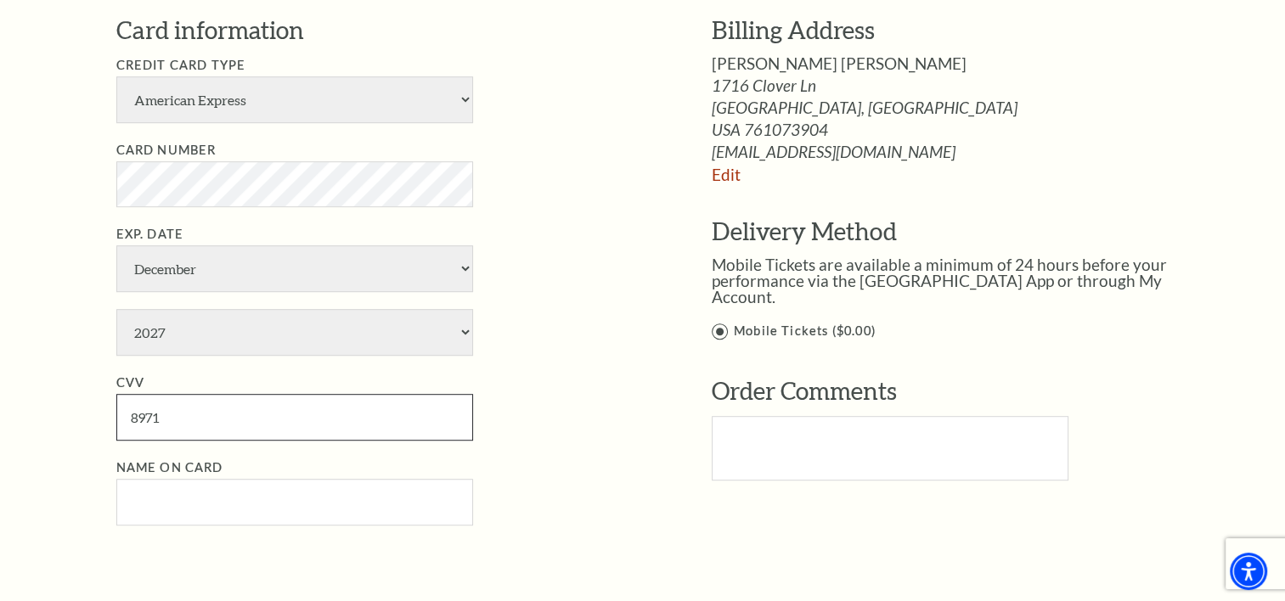
type input "8971"
click at [143, 503] on input "Name on Card" at bounding box center [294, 502] width 357 height 47
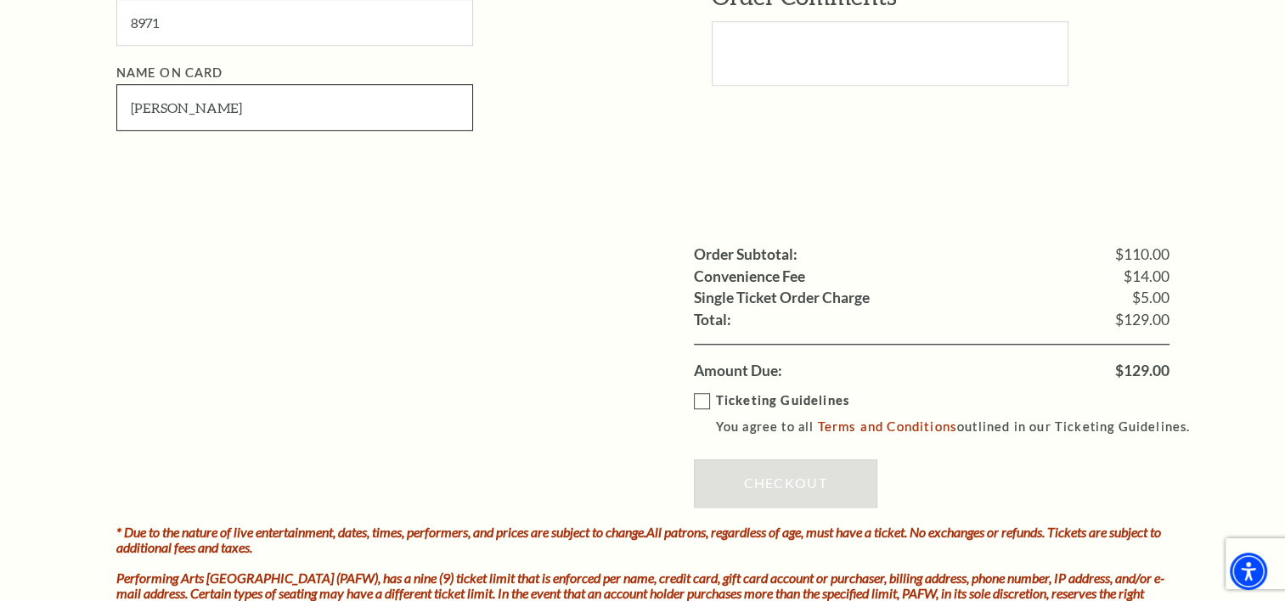
scroll to position [1359, 0]
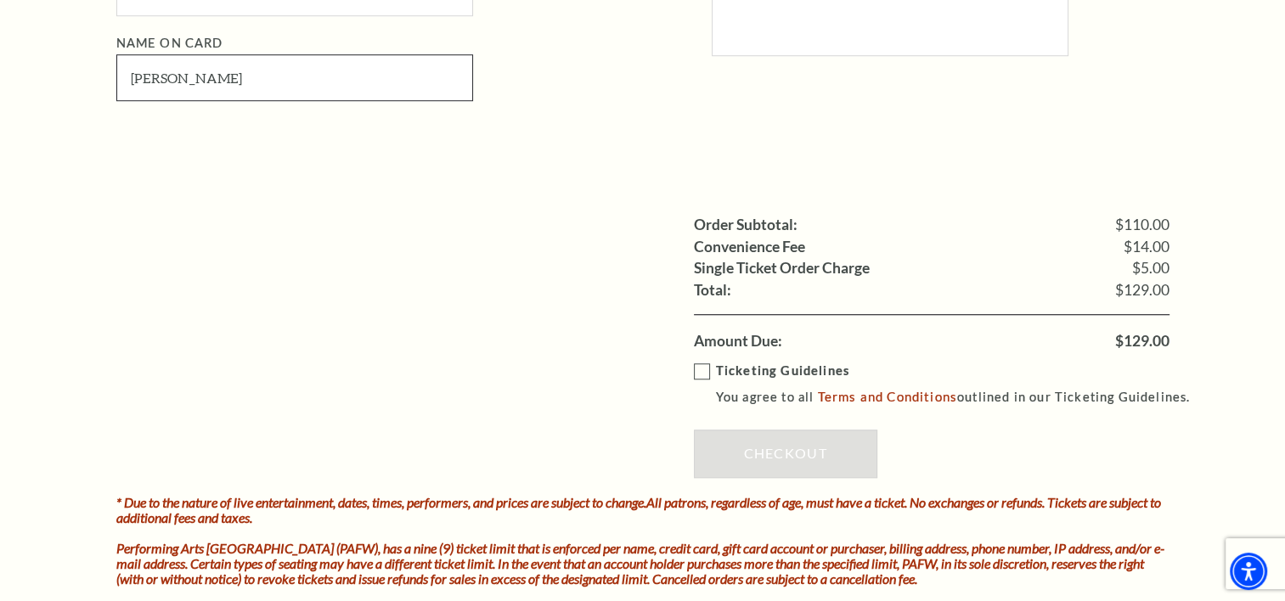
type input "[PERSON_NAME]"
click at [739, 448] on div "Ticketing Guidelines You agree to all Terms and Conditions outlined in our Tick…" at bounding box center [931, 423] width 475 height 143
click at [698, 373] on label "Ticketing Guidelines You agree to all Terms and Conditions outlined in our Tick…" at bounding box center [950, 384] width 512 height 47
click at [0, 0] on input "Ticketing Guidelines You agree to all Terms and Conditions outlined in our Tick…" at bounding box center [0, 0] width 0 height 0
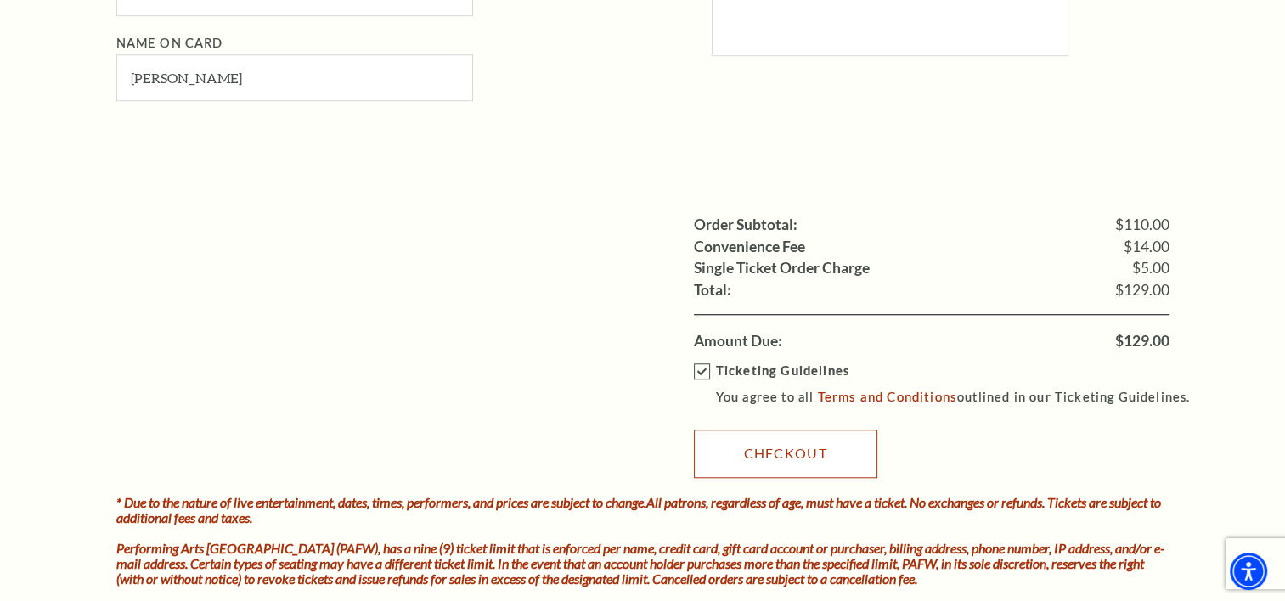
click at [751, 448] on link "Checkout" at bounding box center [785, 454] width 183 height 48
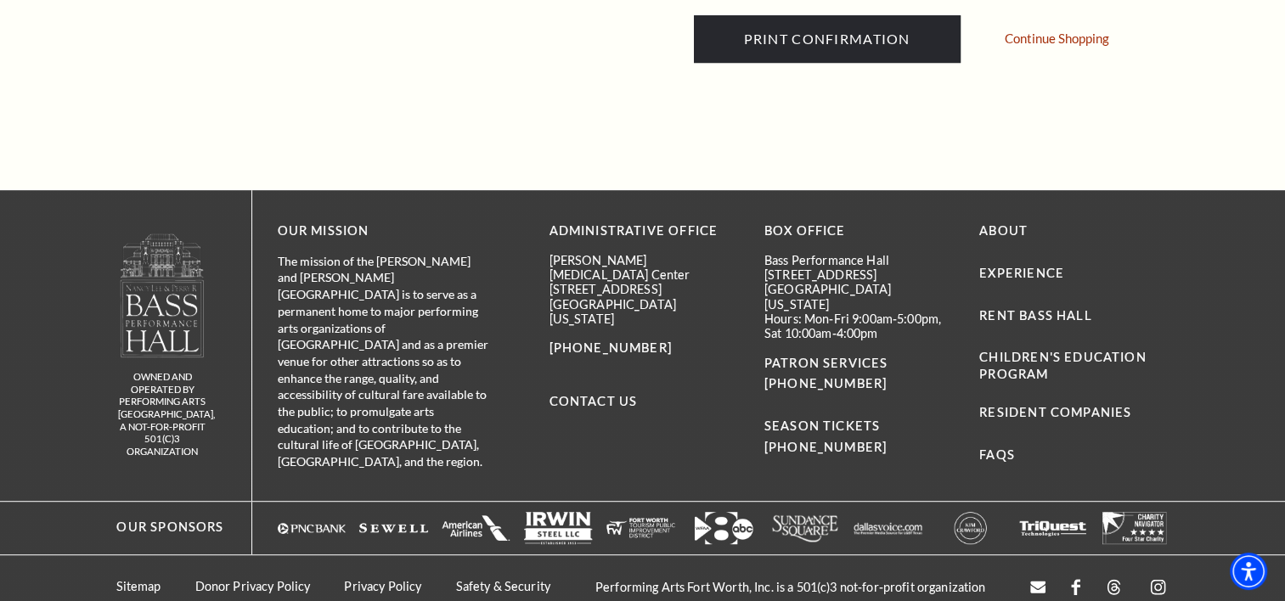
scroll to position [849, 0]
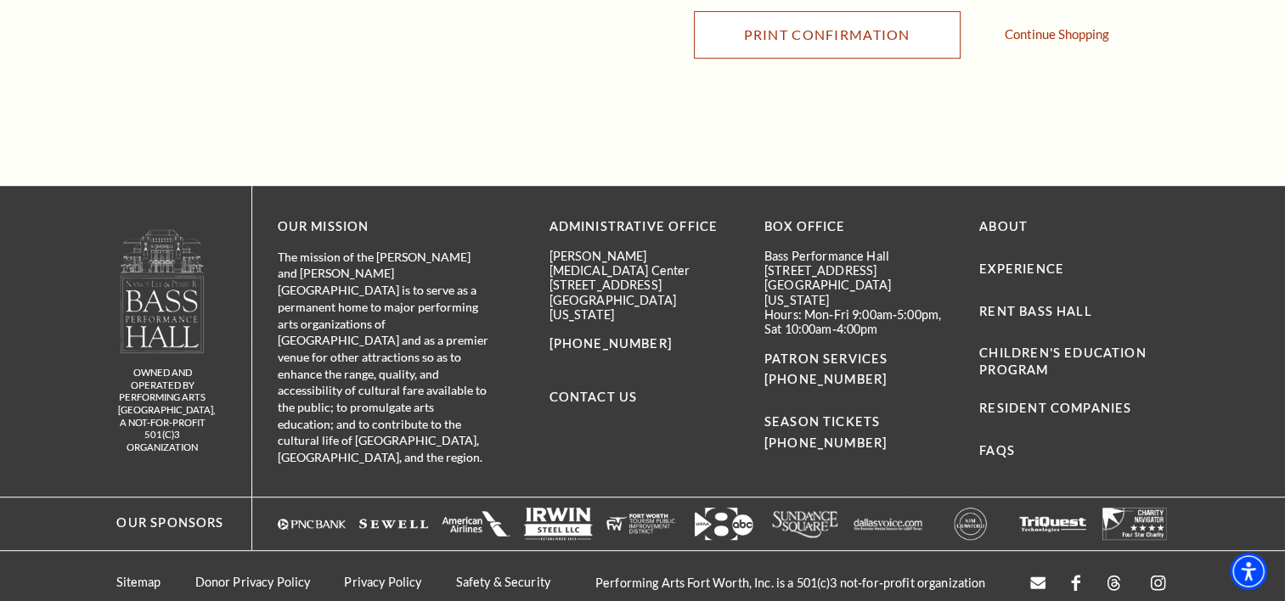
click at [819, 32] on input "Print Confirmation" at bounding box center [827, 35] width 267 height 48
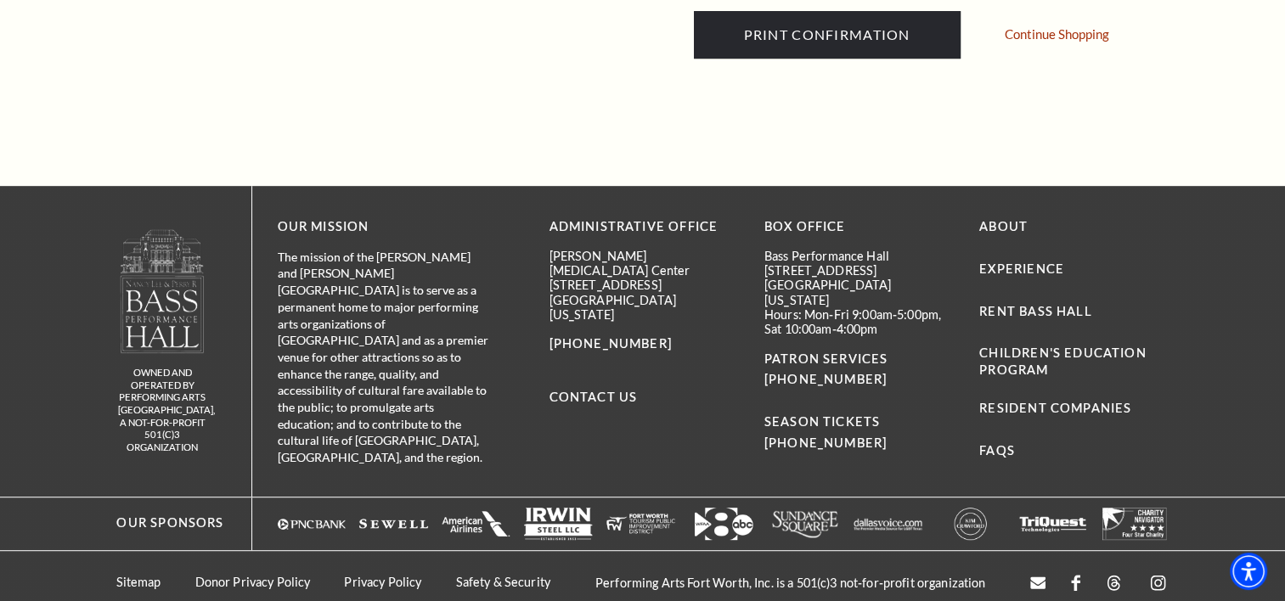
click at [54, 499] on div "Our Sponsors" at bounding box center [642, 523] width 1285 height 53
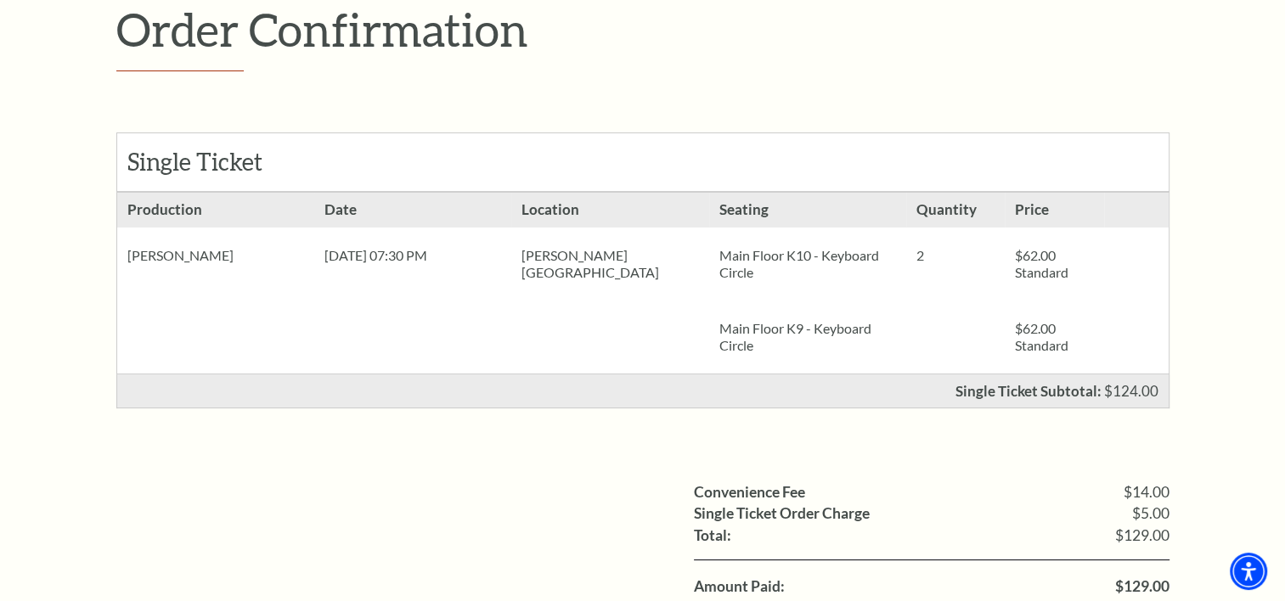
scroll to position [0, 0]
